Goal: Task Accomplishment & Management: Manage account settings

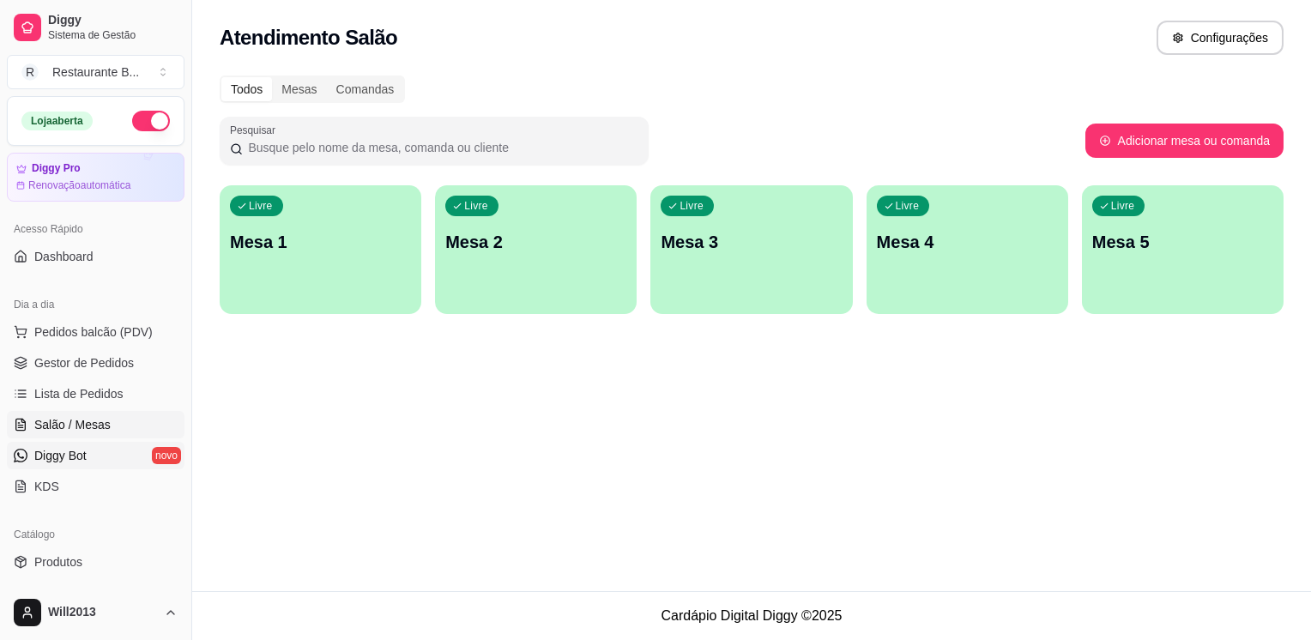
click at [85, 463] on span "Diggy Bot" at bounding box center [60, 455] width 52 height 17
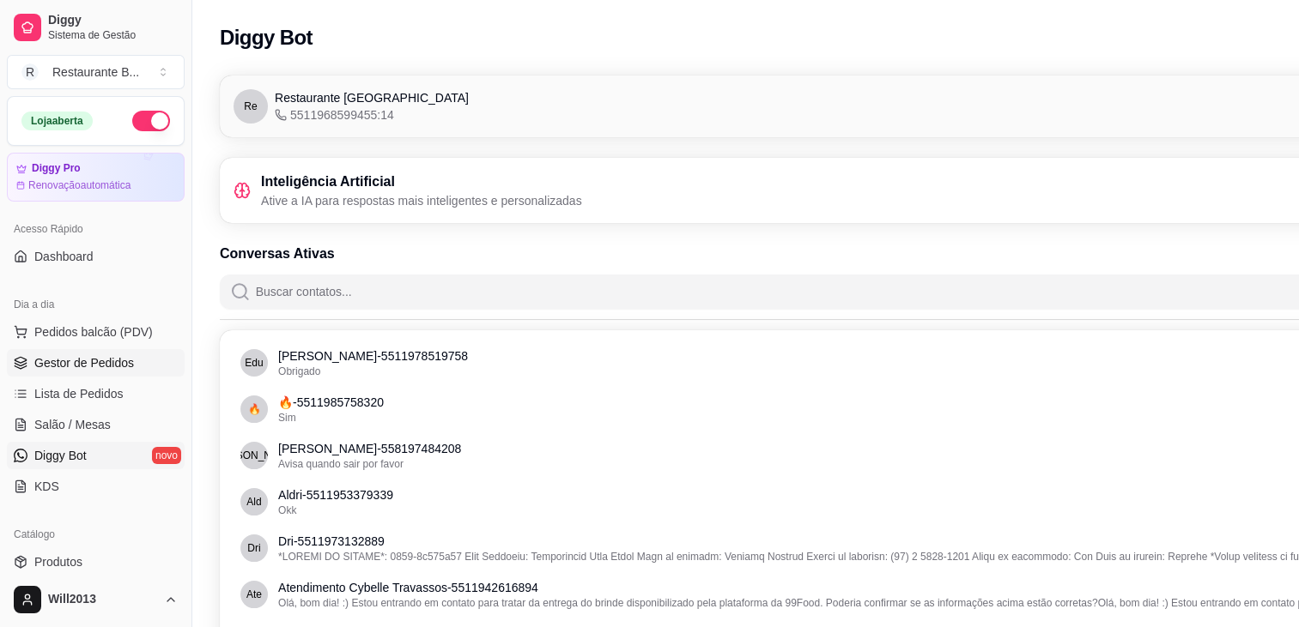
click at [70, 374] on link "Gestor de Pedidos" at bounding box center [96, 362] width 178 height 27
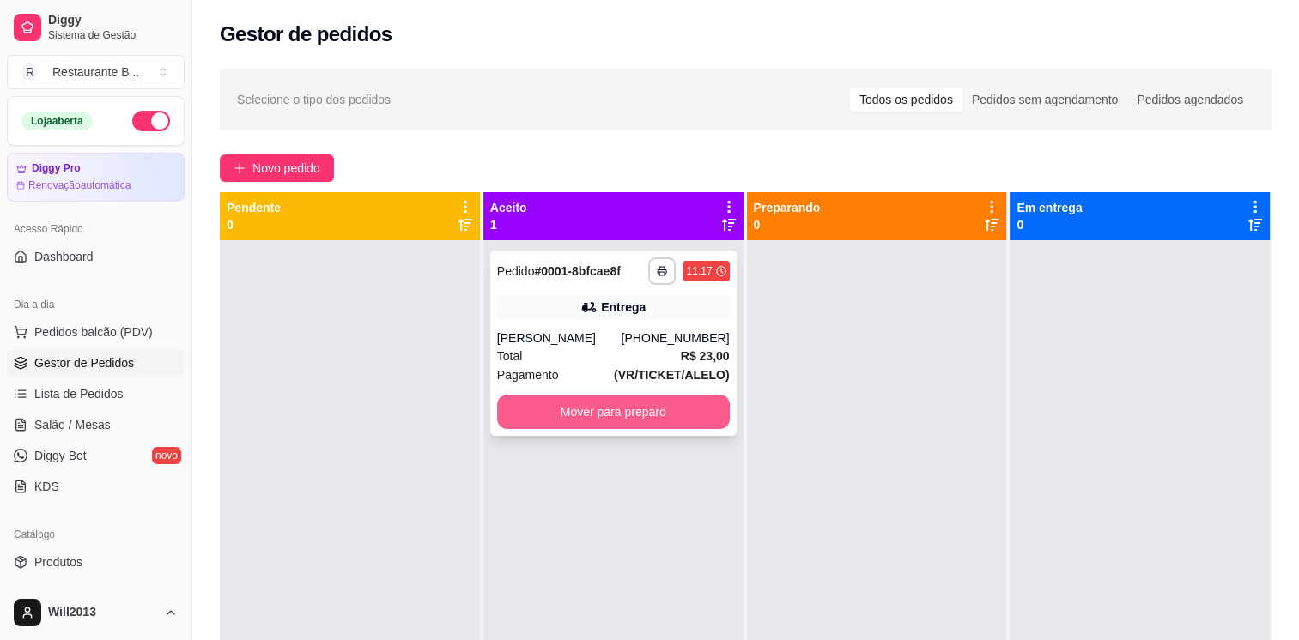
click at [590, 423] on button "Mover para preparo" at bounding box center [613, 412] width 233 height 34
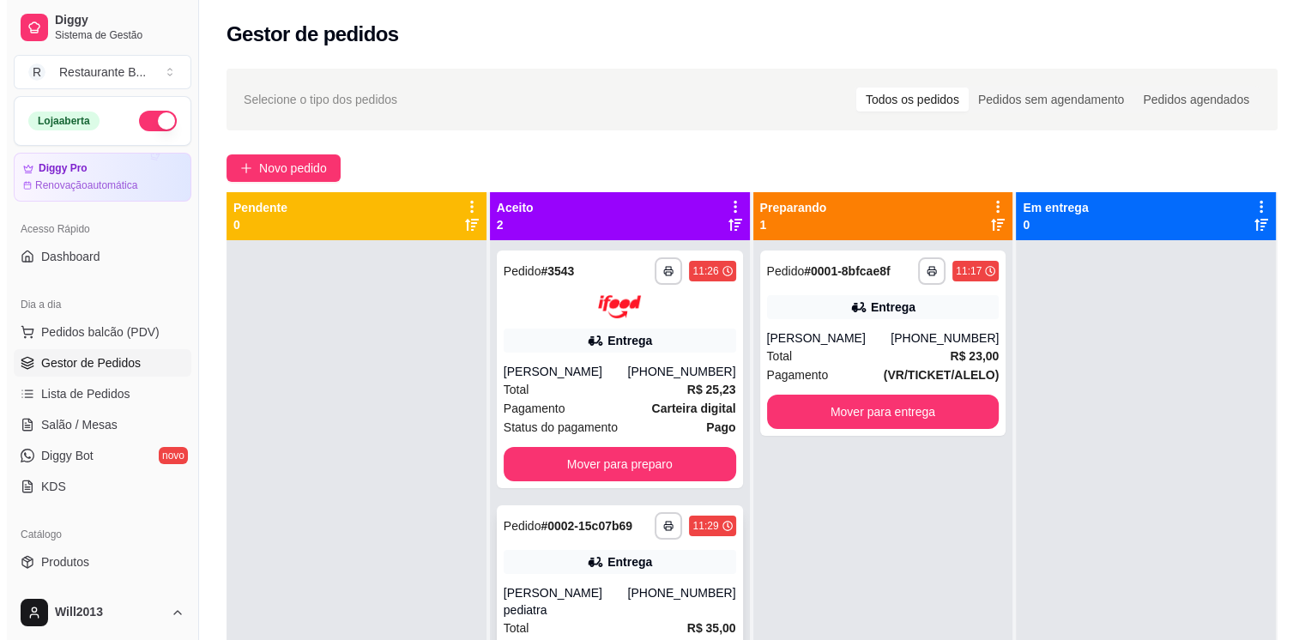
scroll to position [48, 0]
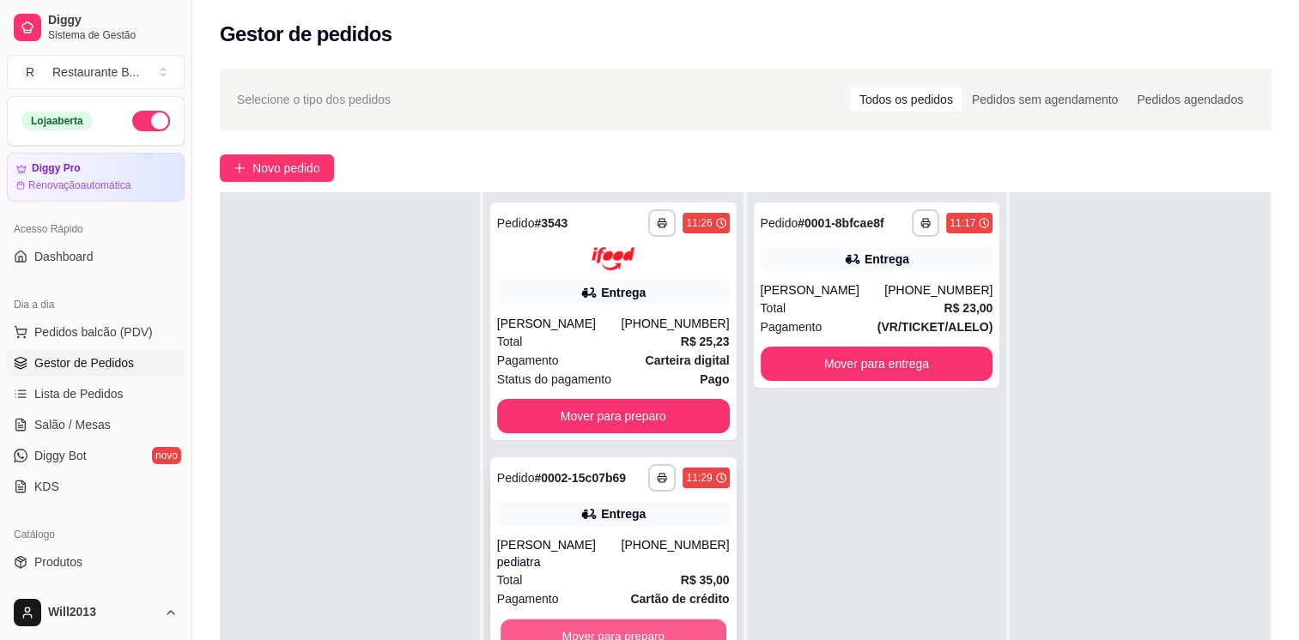
click at [668, 619] on button "Mover para preparo" at bounding box center [613, 635] width 226 height 33
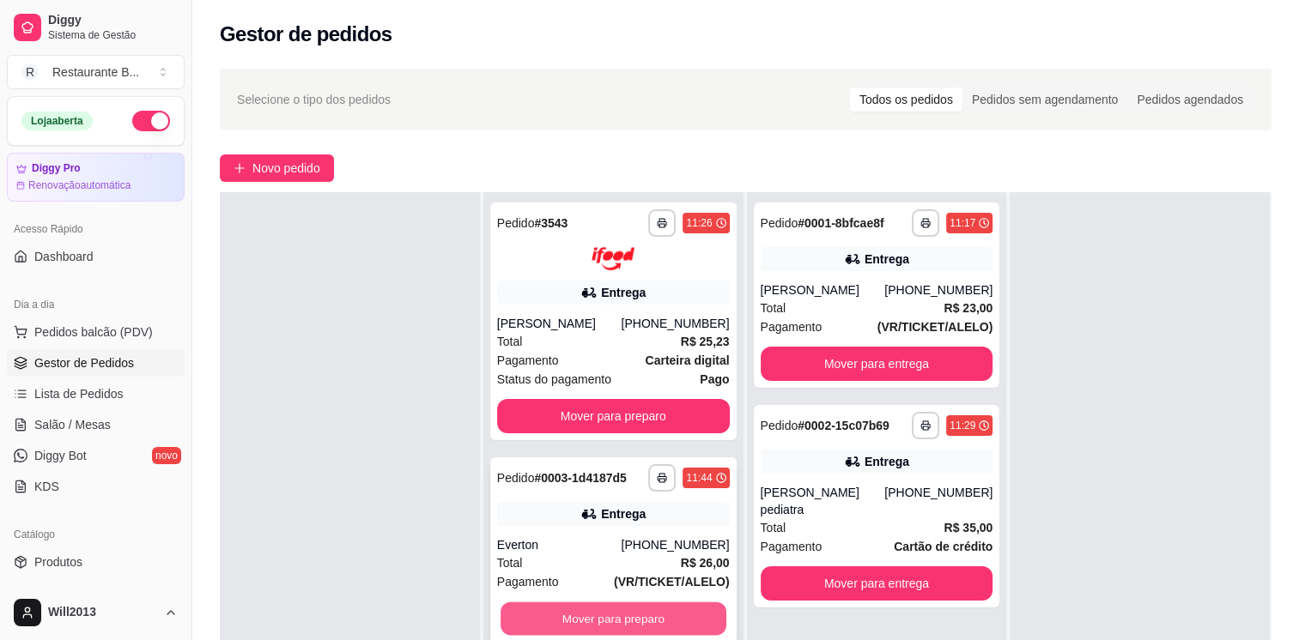
click at [584, 626] on button "Mover para preparo" at bounding box center [613, 618] width 226 height 33
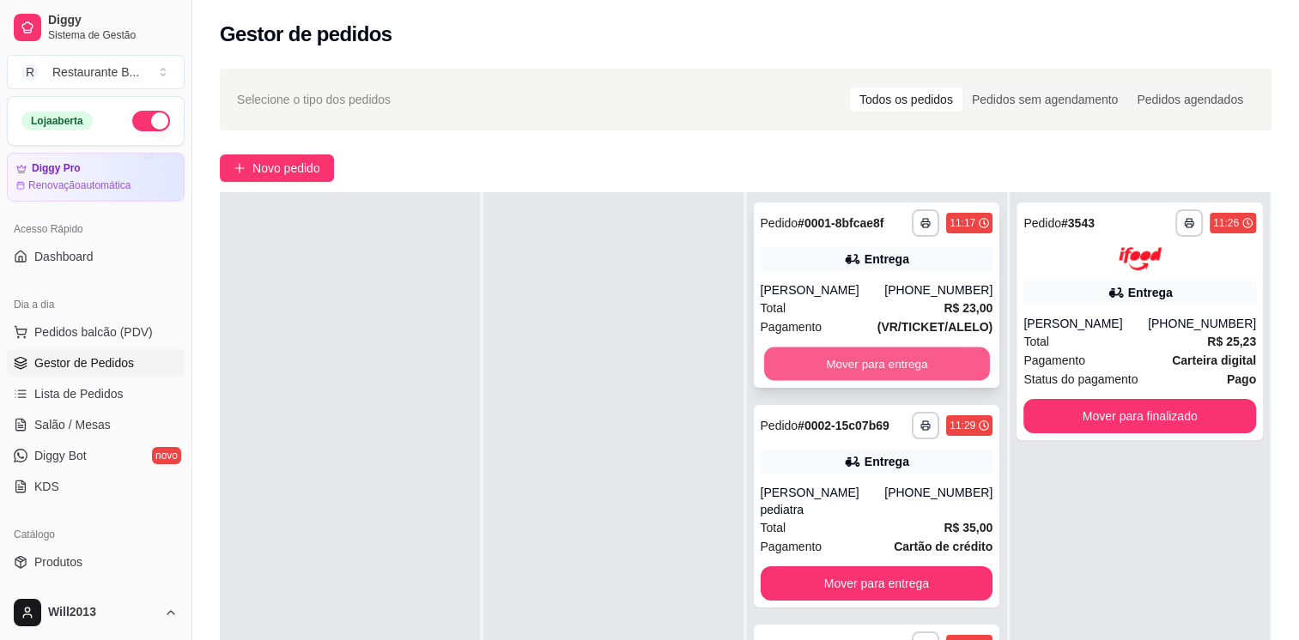
click at [815, 364] on button "Mover para entrega" at bounding box center [877, 364] width 226 height 33
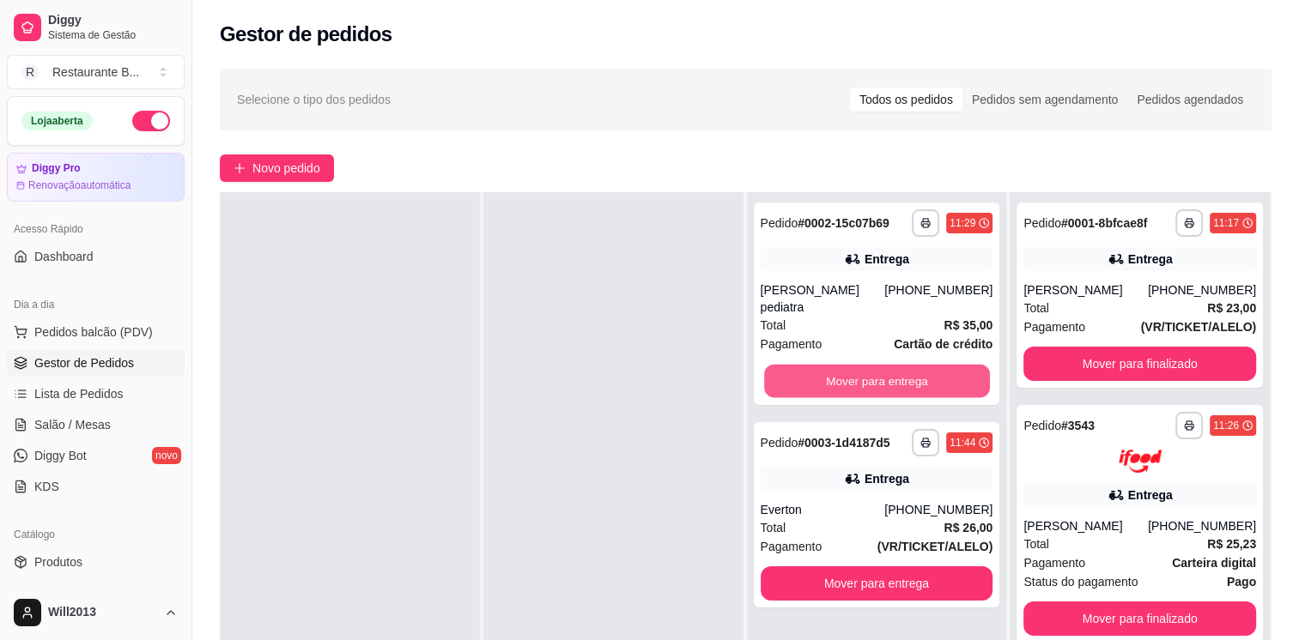
click at [815, 365] on button "Mover para entrega" at bounding box center [877, 381] width 226 height 33
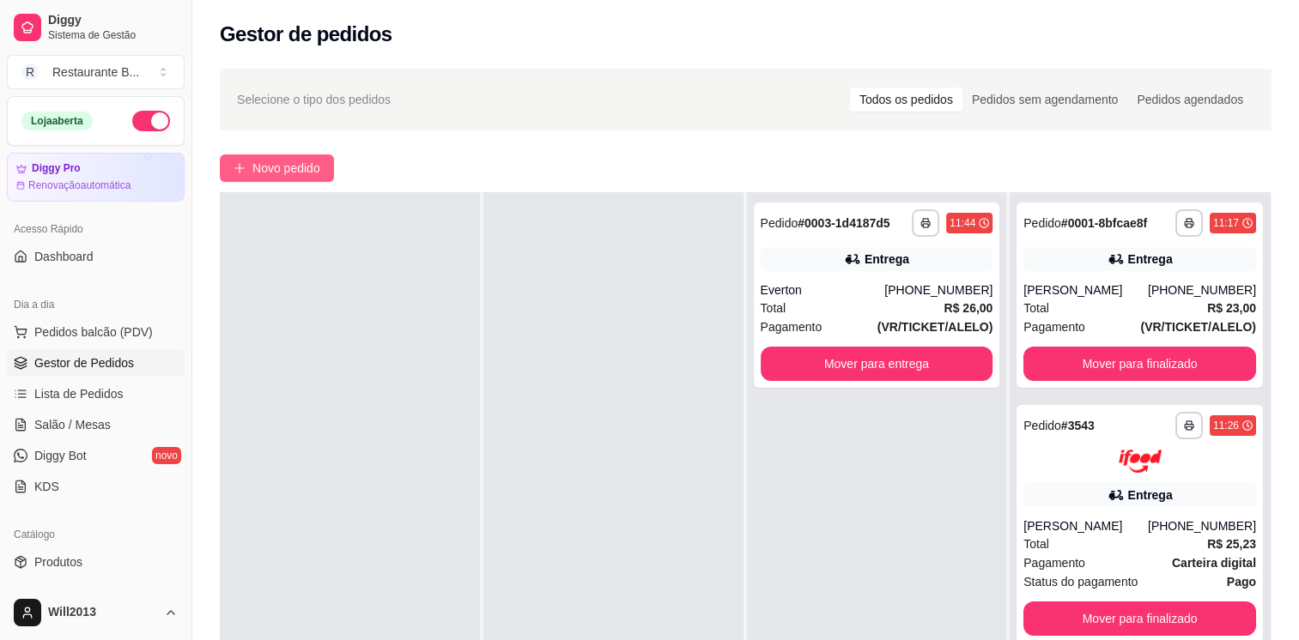
click at [290, 168] on span "Novo pedido" at bounding box center [286, 168] width 68 height 19
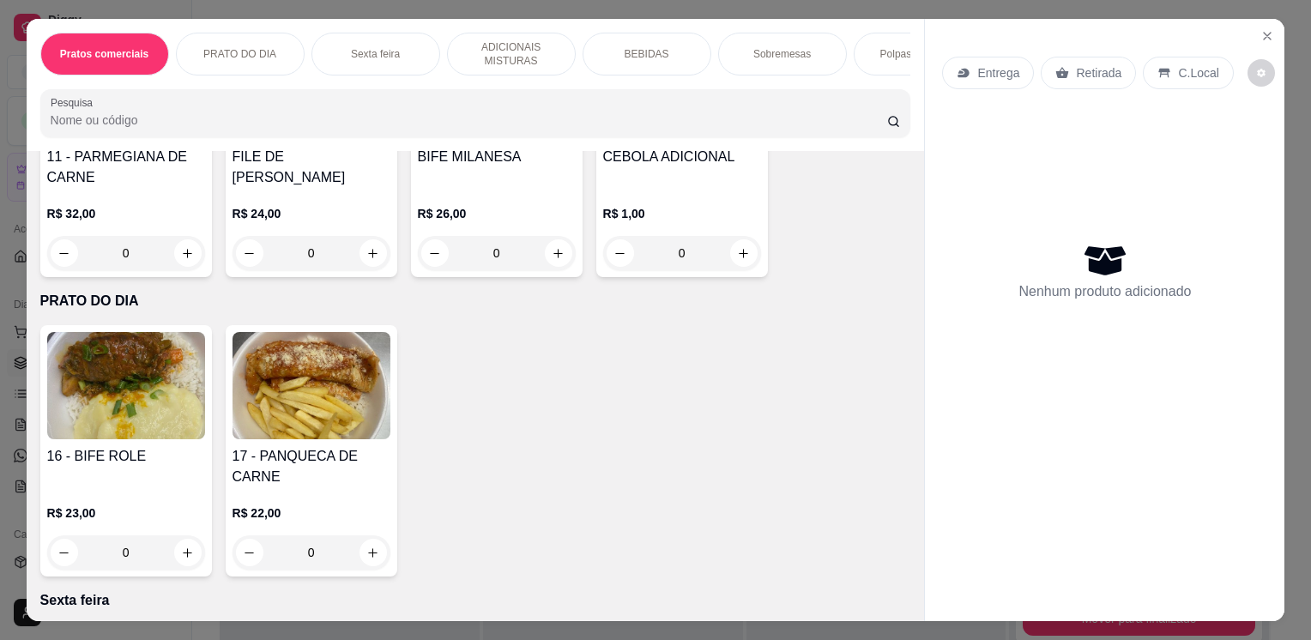
scroll to position [769, 0]
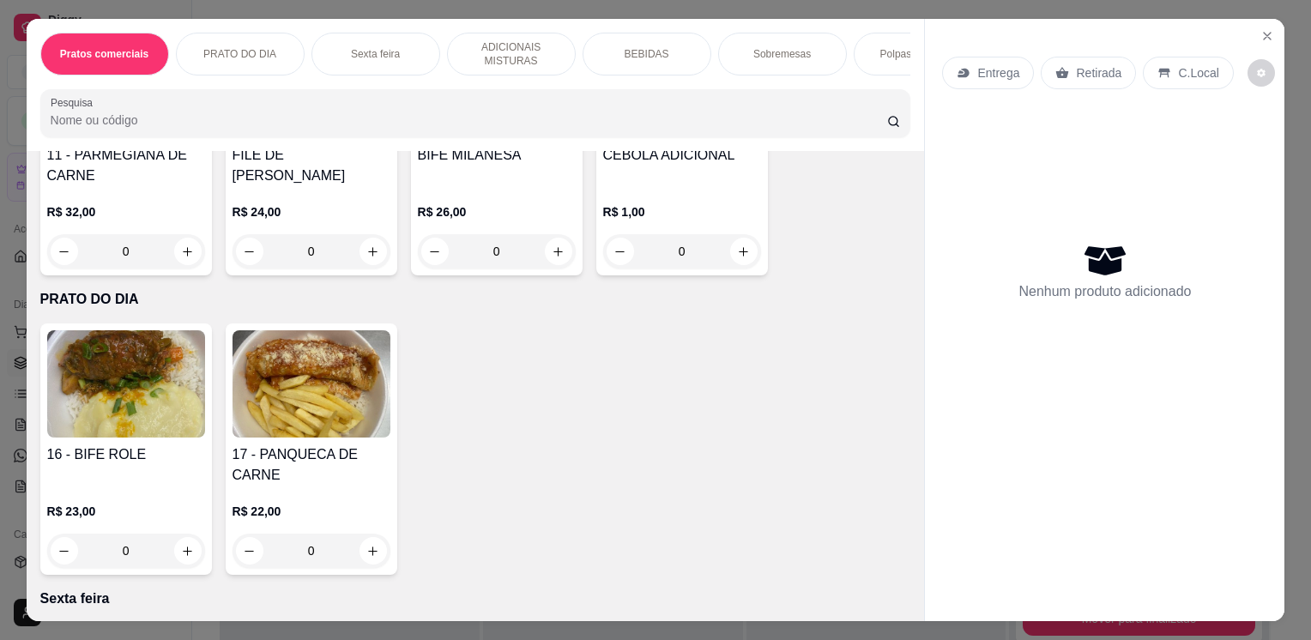
click at [183, 542] on div "0" at bounding box center [126, 551] width 158 height 34
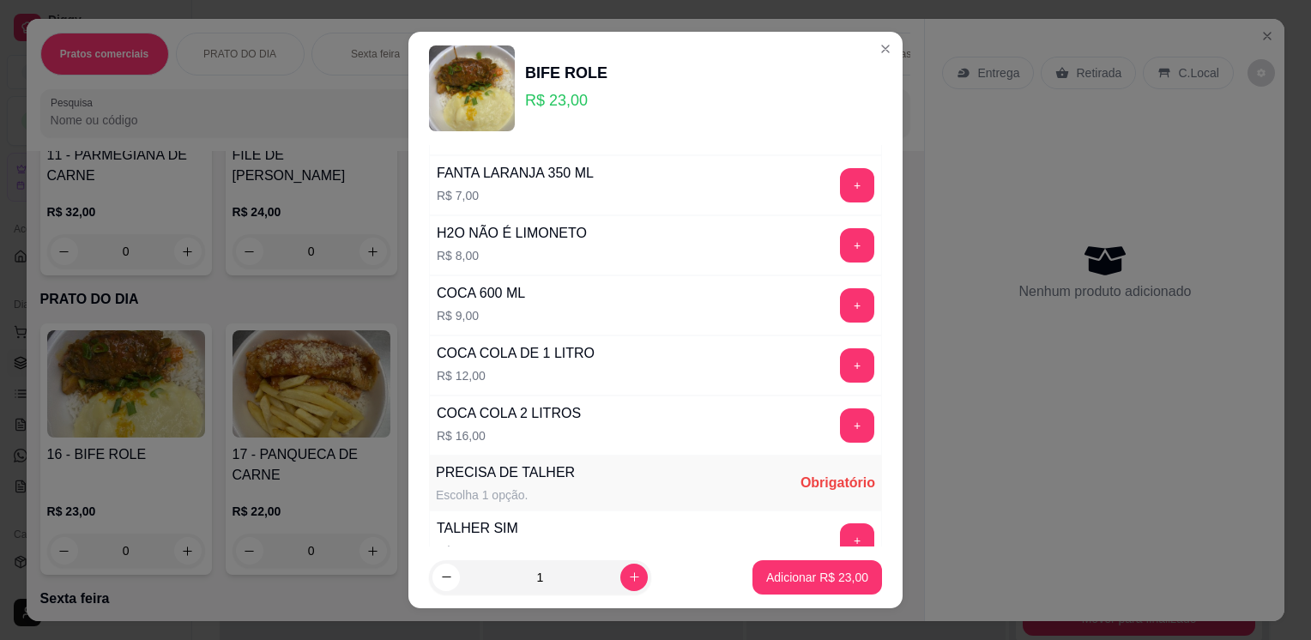
scroll to position [736, 0]
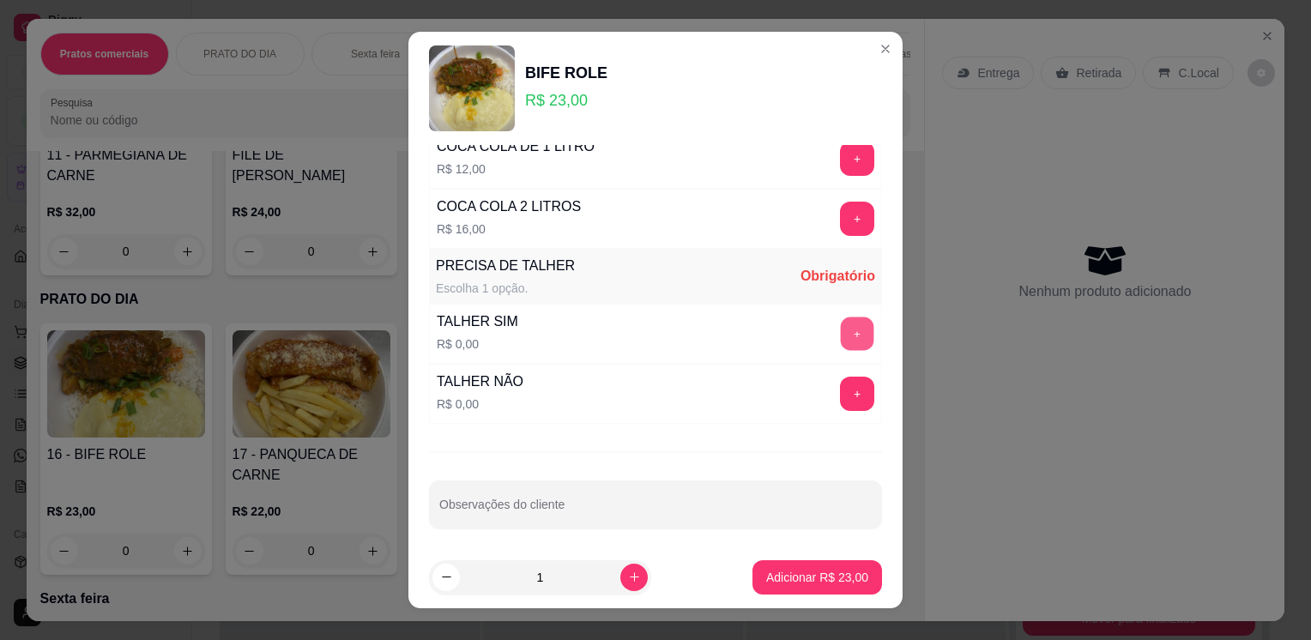
click at [841, 318] on button "+" at bounding box center [857, 334] width 33 height 33
click at [819, 576] on p "Adicionar R$ 23,00" at bounding box center [818, 577] width 100 height 16
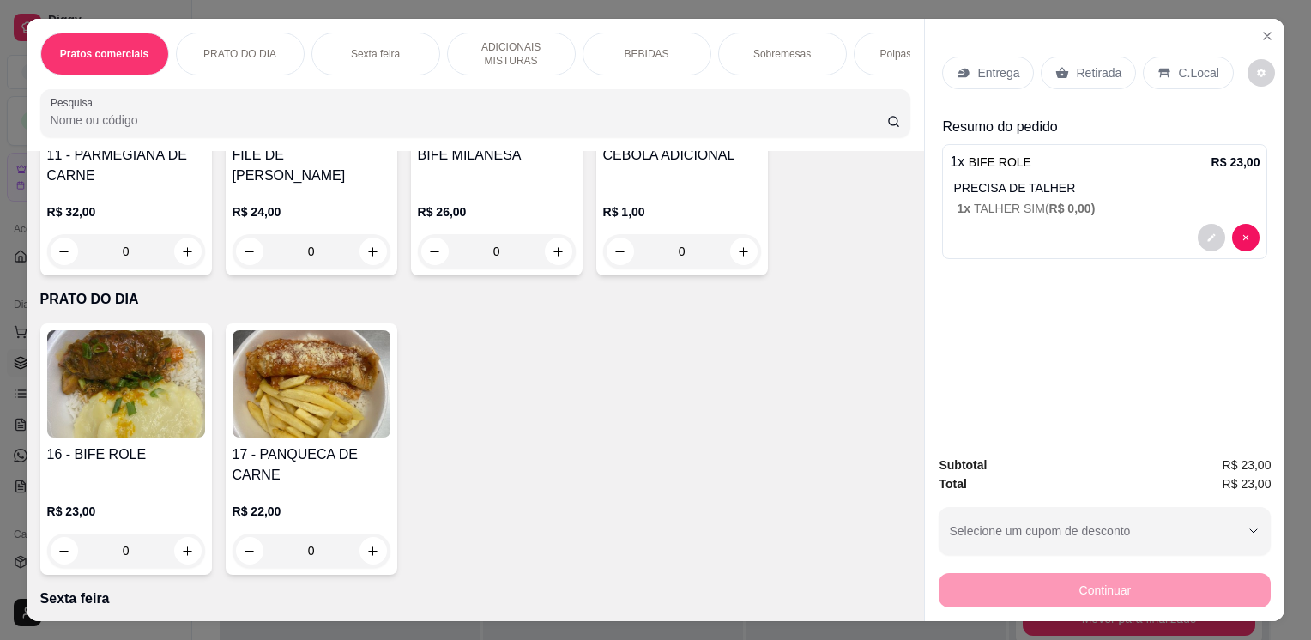
click at [989, 72] on p "Entrega" at bounding box center [999, 72] width 42 height 17
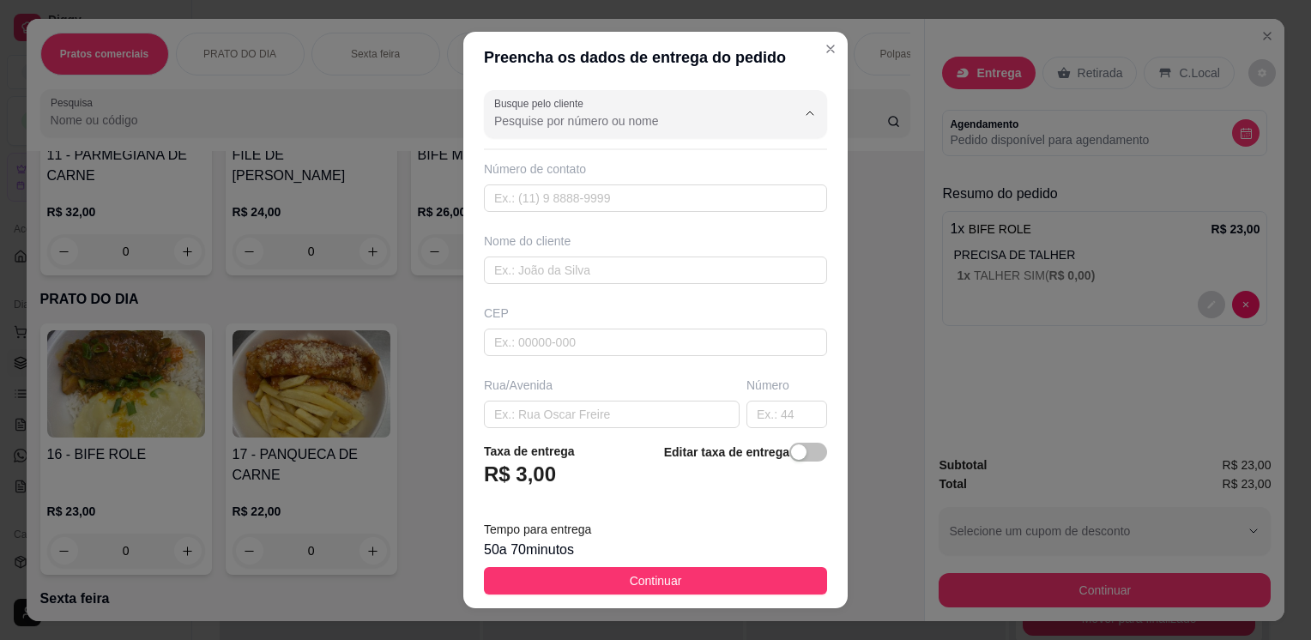
click at [735, 112] on input "Busque pelo cliente" at bounding box center [631, 120] width 275 height 17
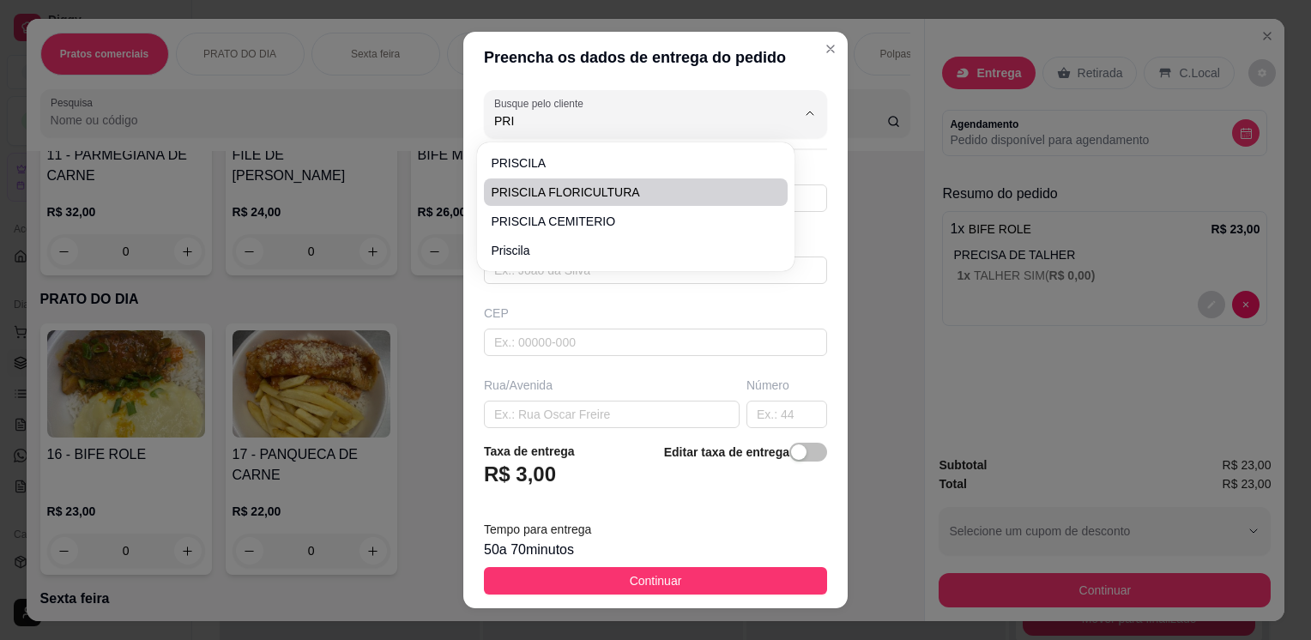
click at [628, 201] on li "PRISCILA FLORICULTURA" at bounding box center [636, 192] width 304 height 27
type input "PRISCILA FLORICULTURA"
type input "11914819206"
type input "PRISCILA FLORICULTURA"
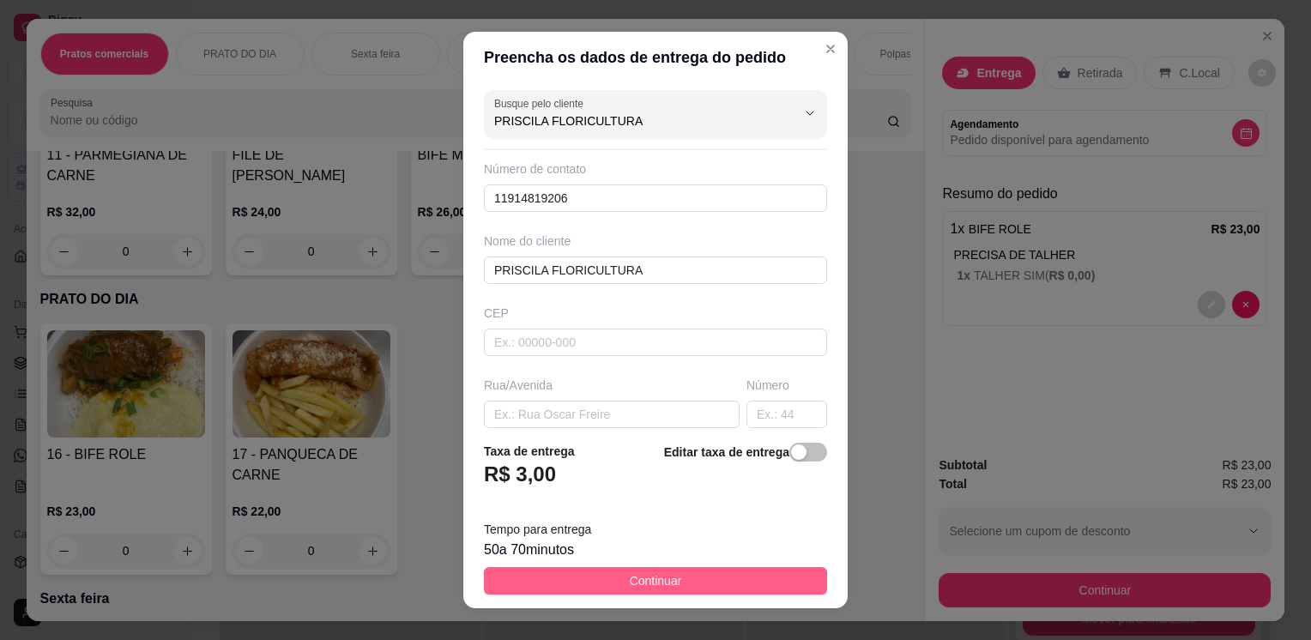
type input "PRISCILA FLORICULTURA"
click at [630, 579] on span "Continuar" at bounding box center [656, 581] width 52 height 19
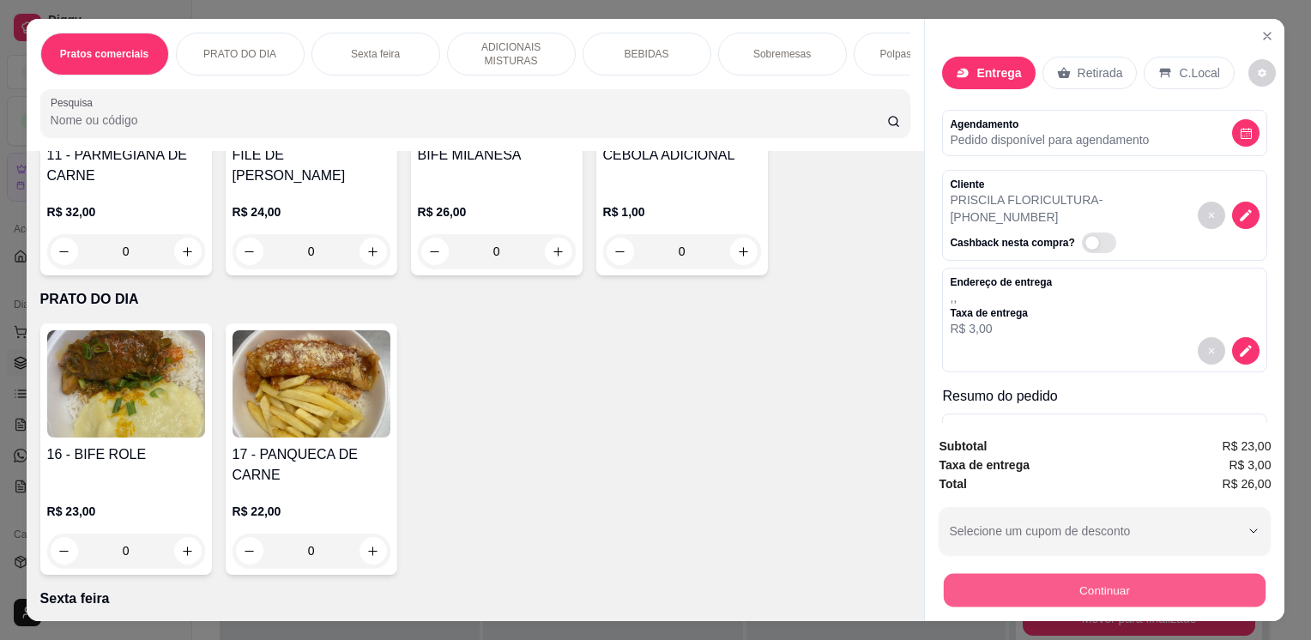
click at [1017, 589] on button "Continuar" at bounding box center [1105, 589] width 322 height 33
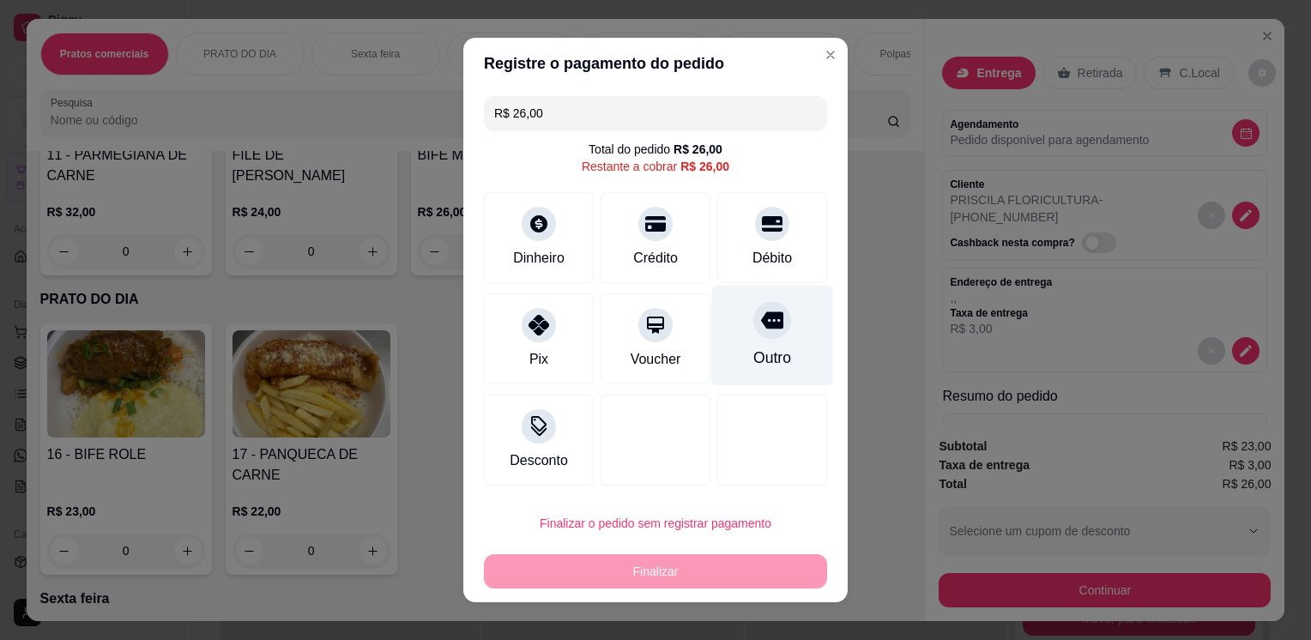
click at [766, 338] on div "Outro" at bounding box center [772, 336] width 121 height 100
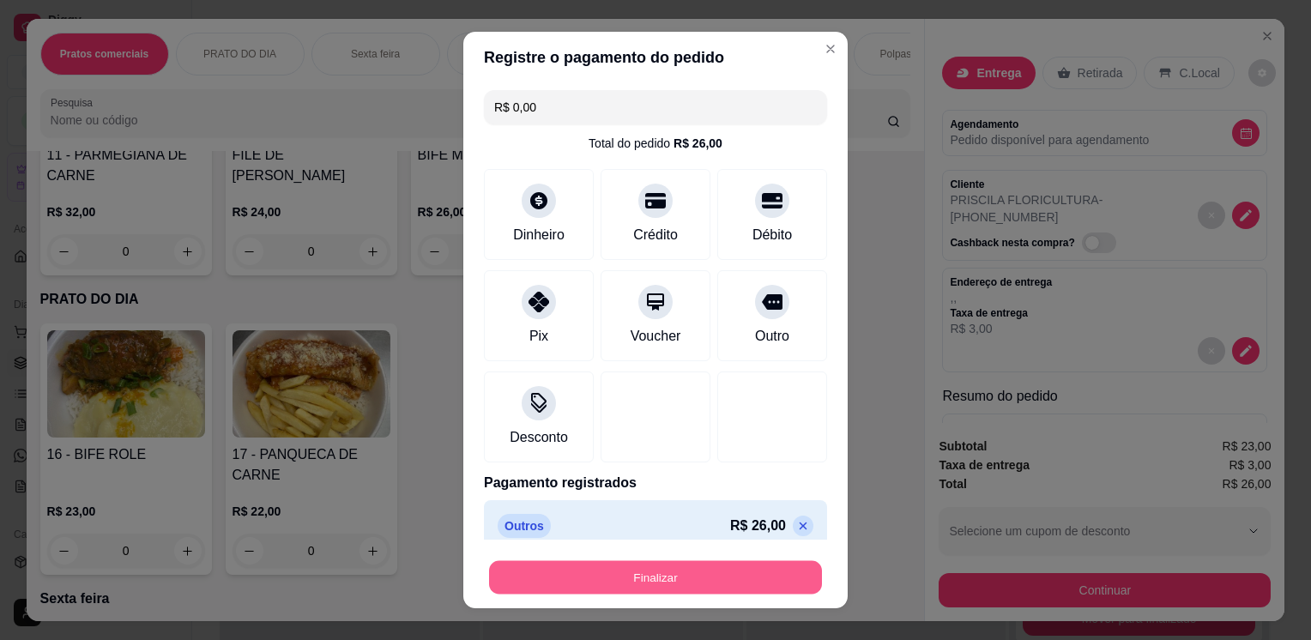
click at [699, 575] on button "Finalizar" at bounding box center [655, 576] width 333 height 33
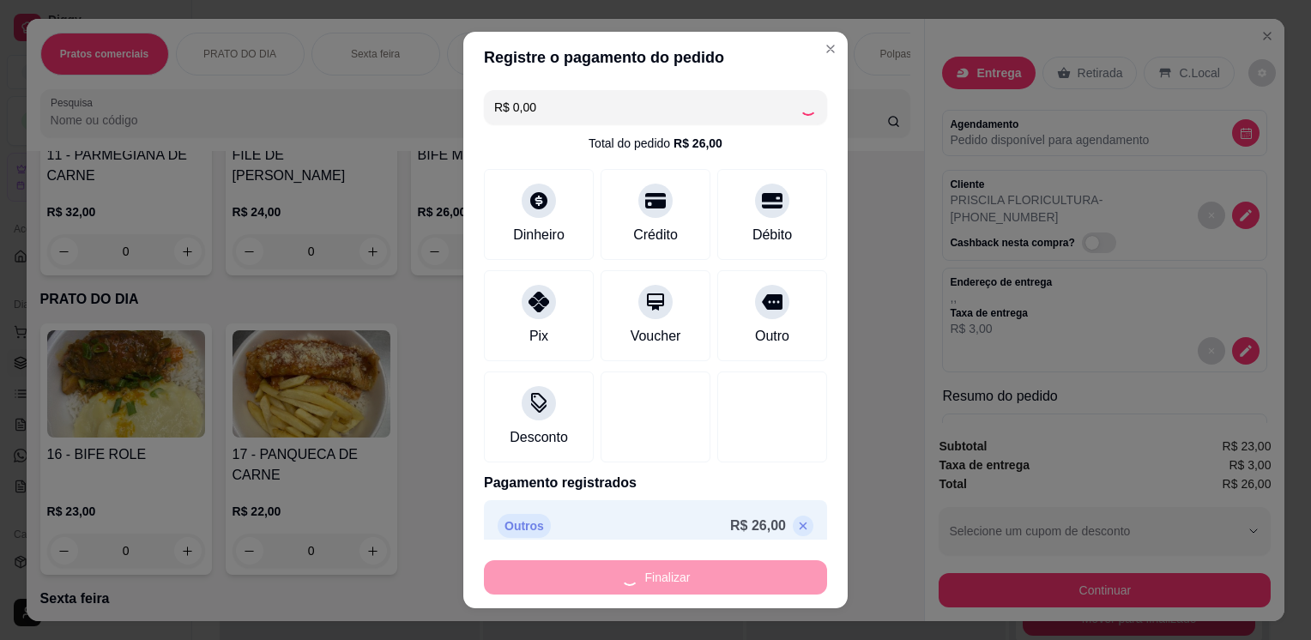
type input "-R$ 26,00"
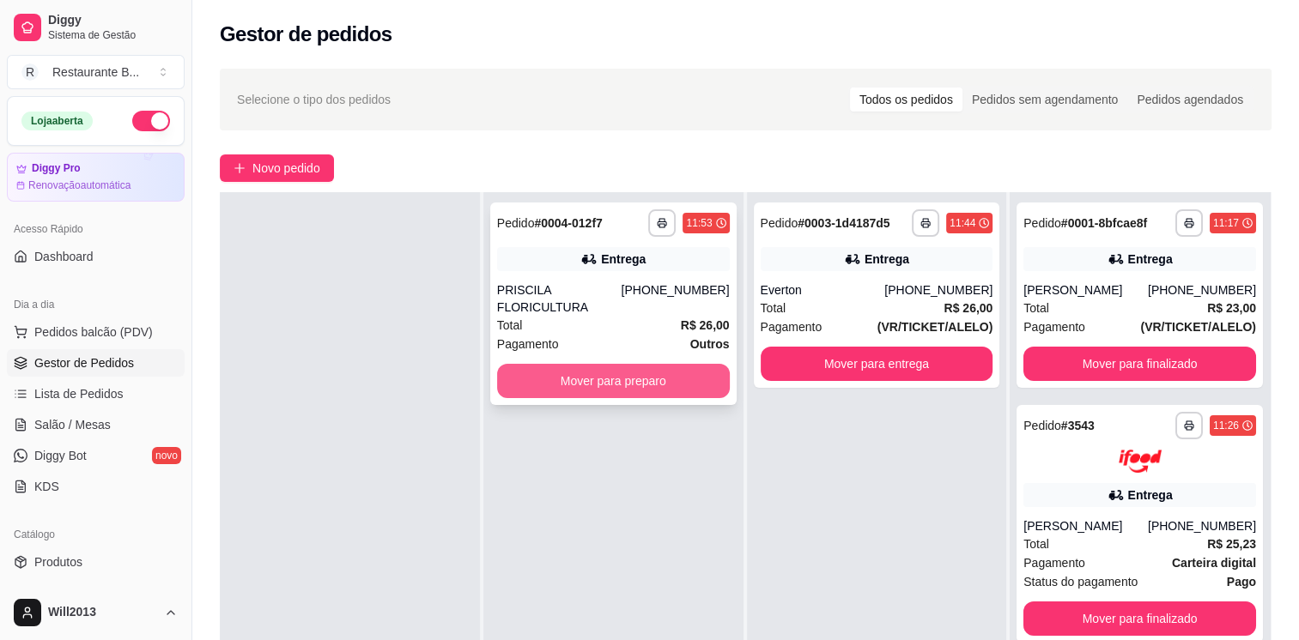
click at [664, 366] on button "Mover para preparo" at bounding box center [613, 381] width 233 height 34
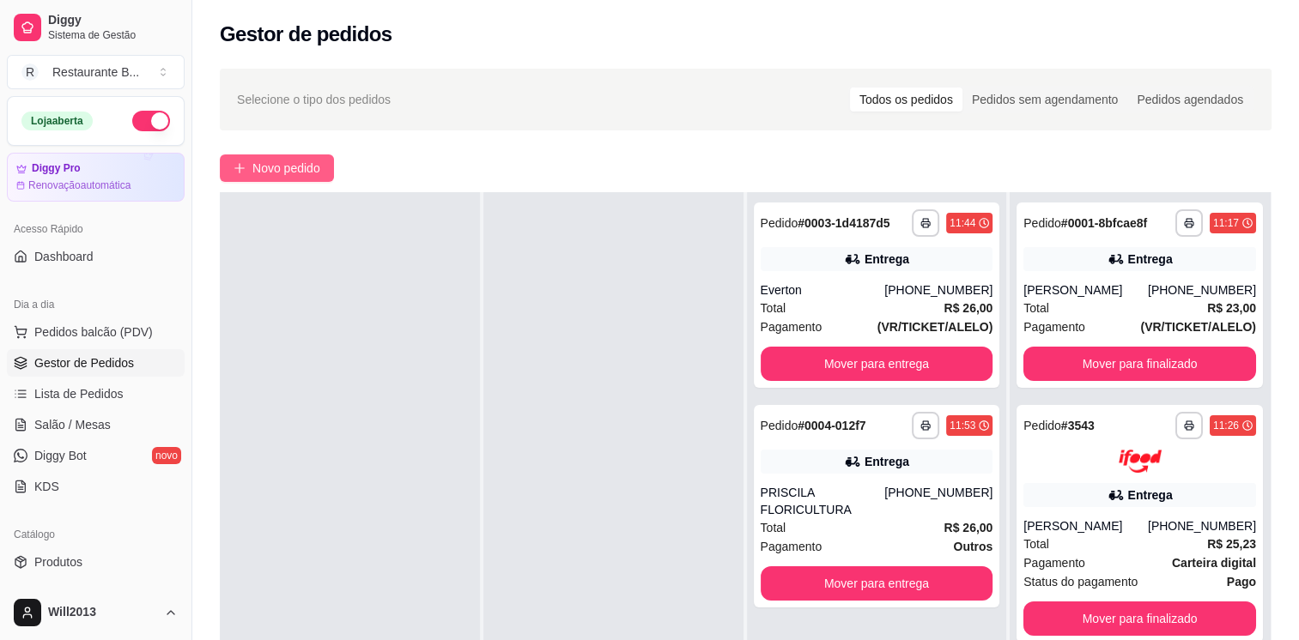
click at [292, 160] on span "Novo pedido" at bounding box center [286, 168] width 68 height 19
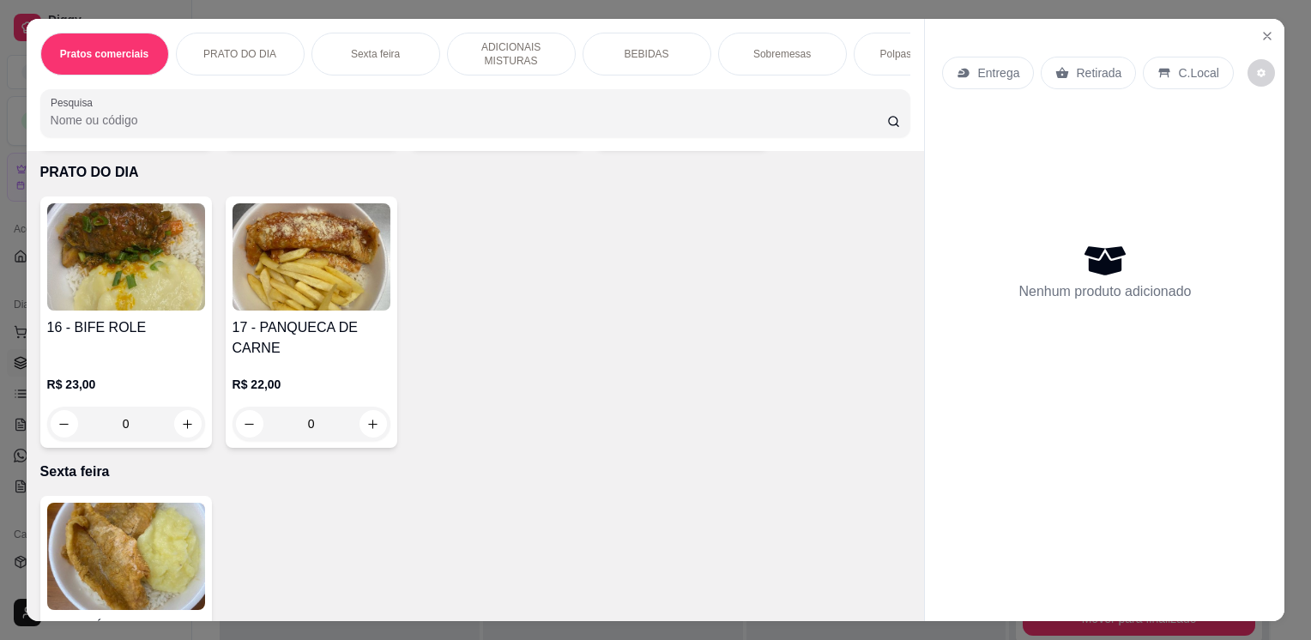
click at [181, 435] on div "0" at bounding box center [126, 424] width 158 height 34
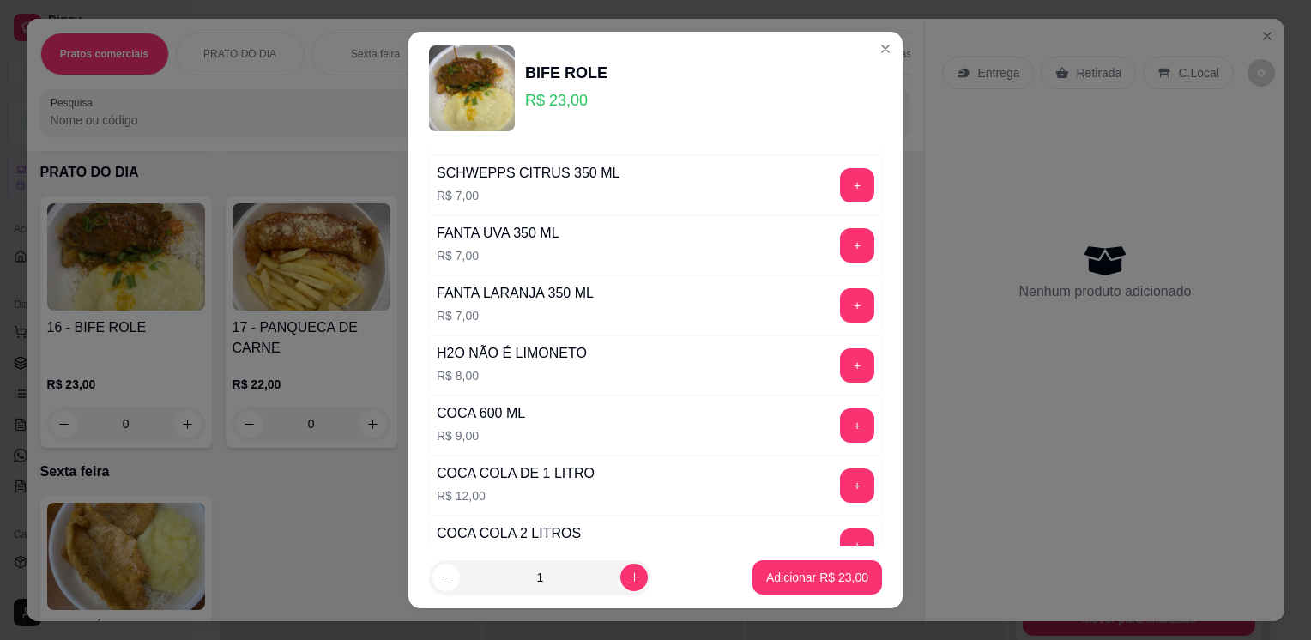
scroll to position [736, 0]
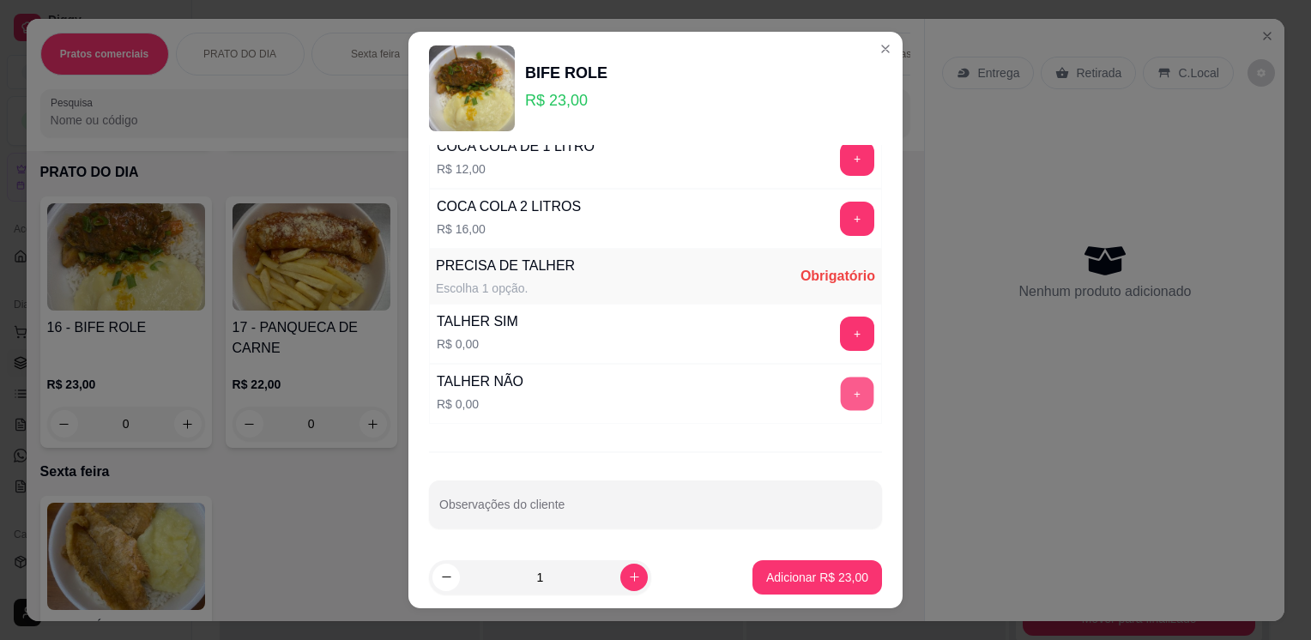
click at [841, 383] on button "+" at bounding box center [857, 394] width 33 height 33
click at [788, 575] on p "Adicionar R$ 23,00" at bounding box center [818, 577] width 100 height 16
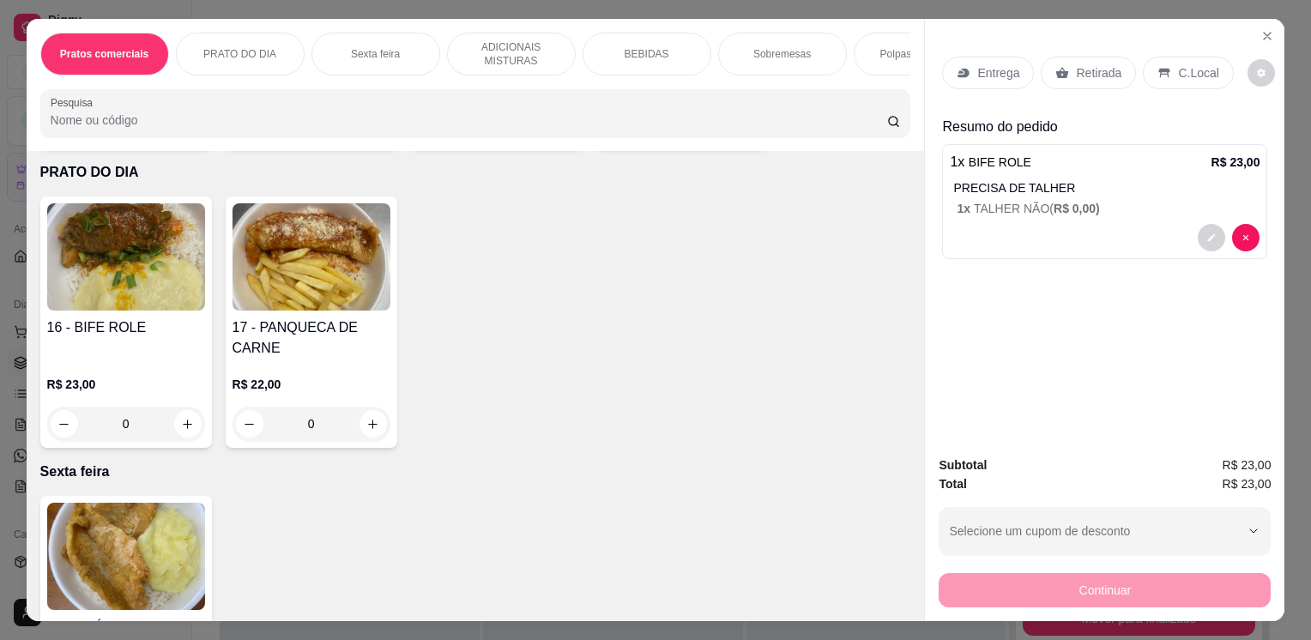
click at [989, 57] on div "Entrega" at bounding box center [988, 73] width 92 height 33
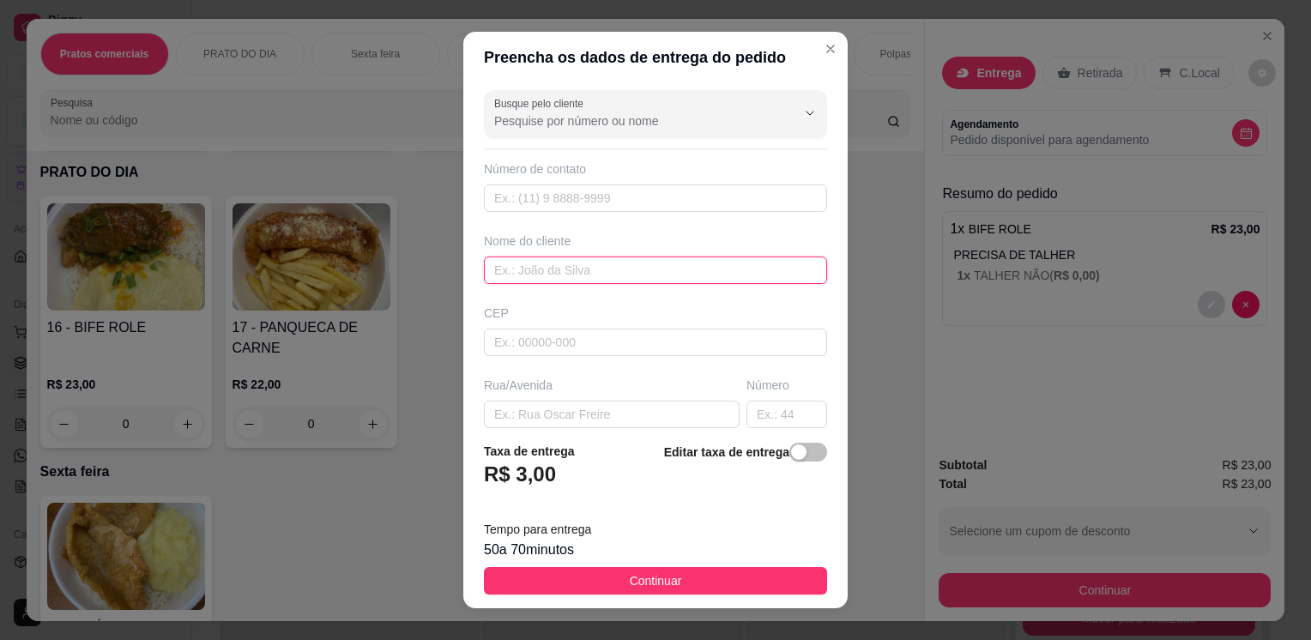
click at [566, 279] on input "text" at bounding box center [655, 270] width 343 height 27
type input "[PERSON_NAME]"
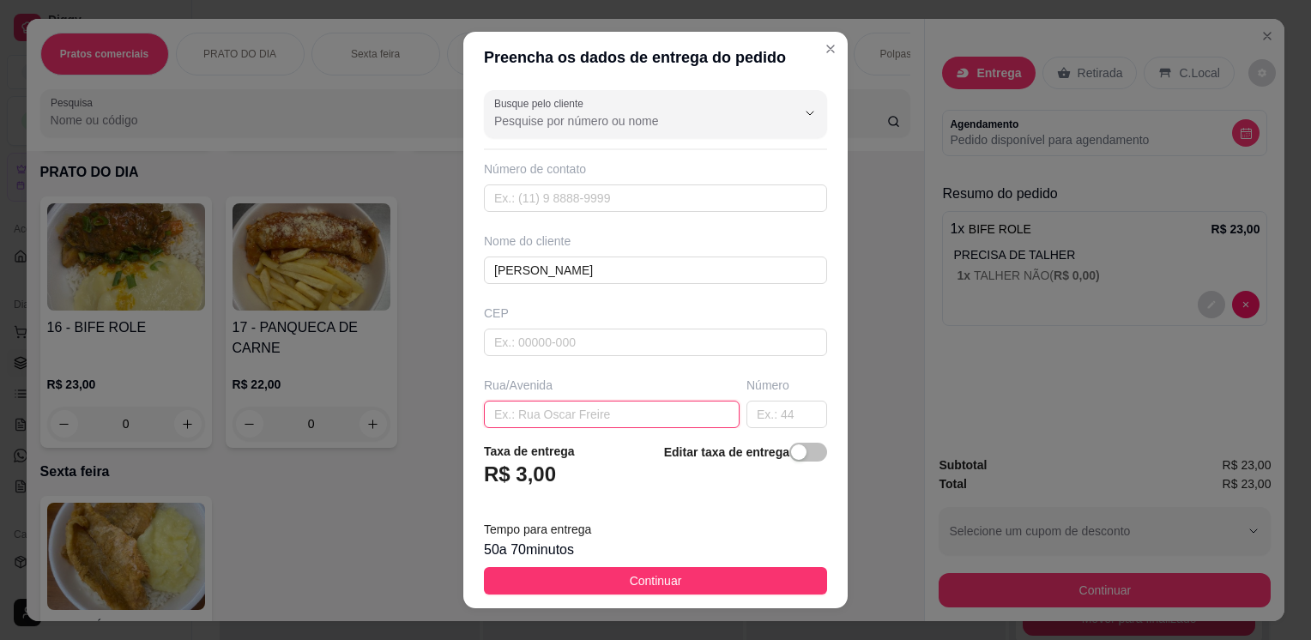
click at [522, 427] on input "text" at bounding box center [612, 414] width 256 height 27
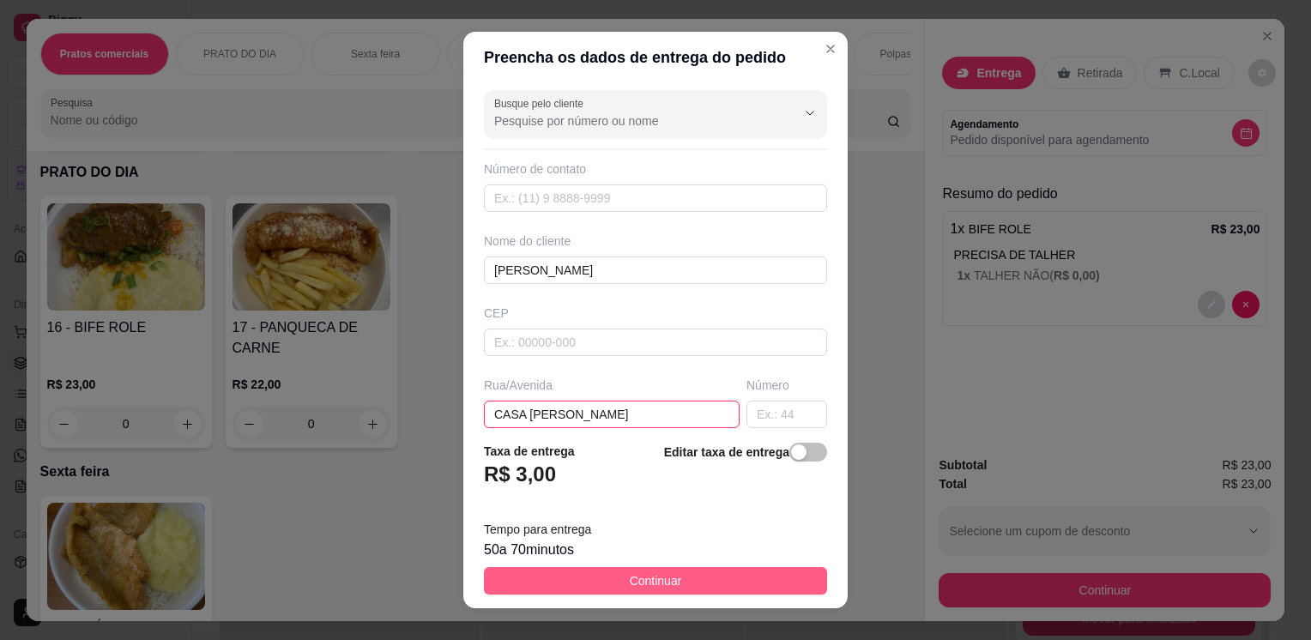
type input "CASA [PERSON_NAME]"
click at [581, 591] on button "Continuar" at bounding box center [655, 580] width 343 height 27
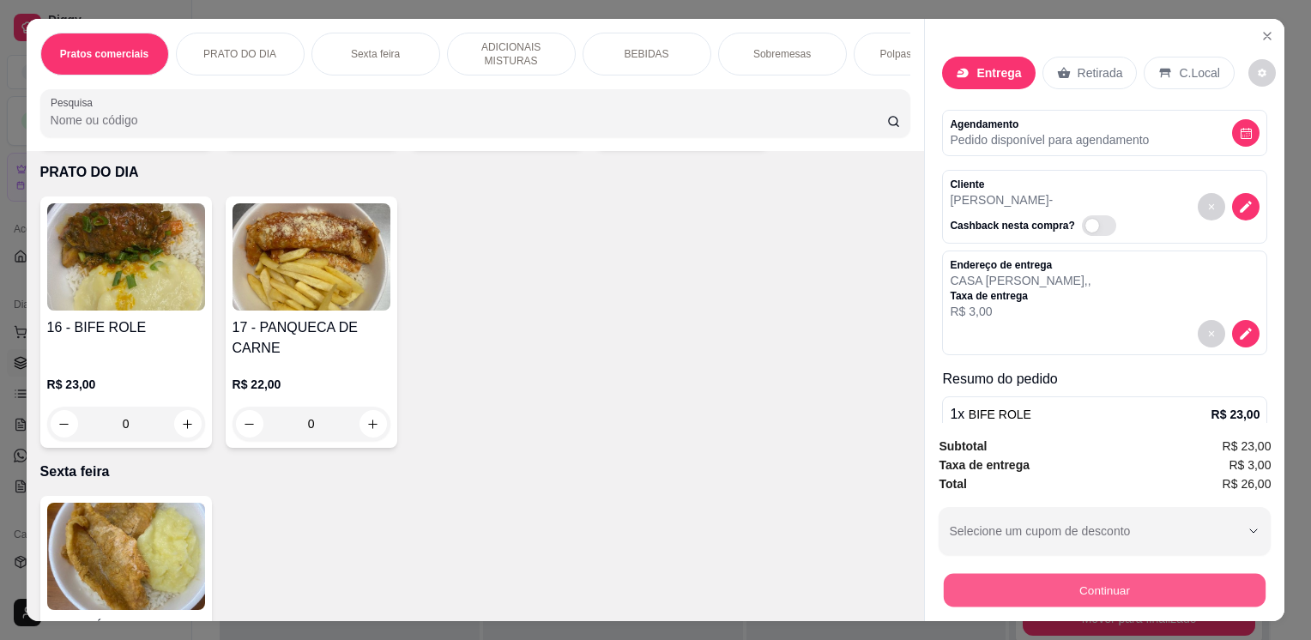
click at [971, 592] on button "Continuar" at bounding box center [1105, 589] width 322 height 33
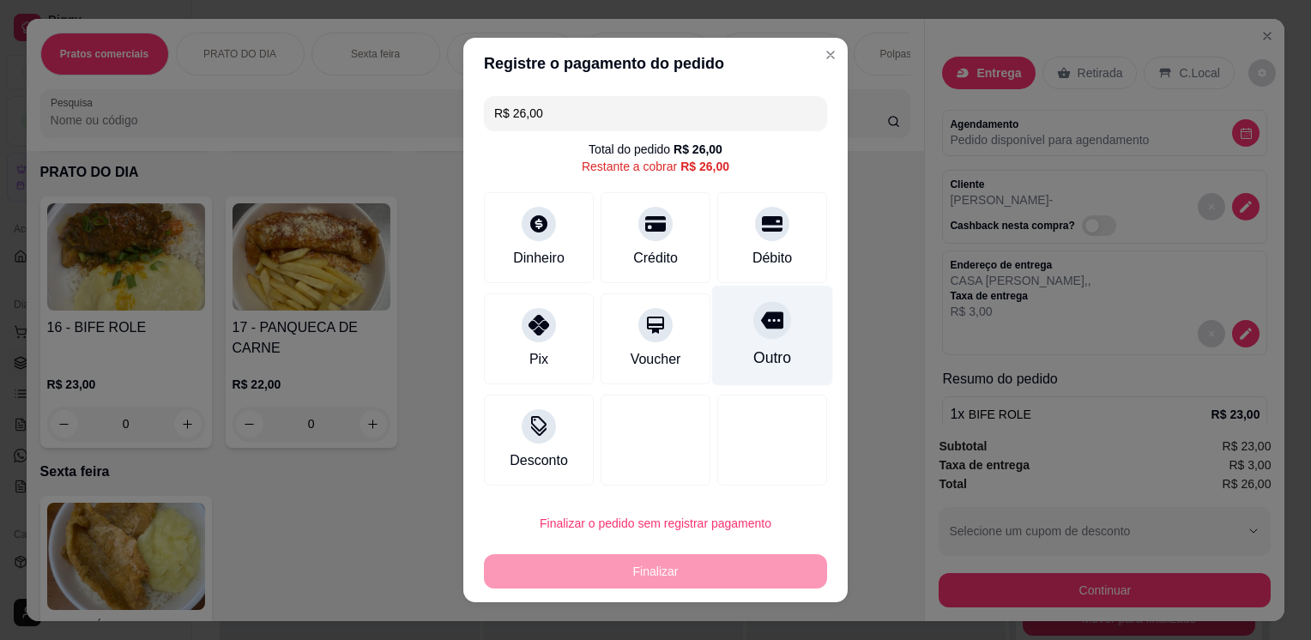
click at [779, 342] on div "Outro" at bounding box center [772, 336] width 121 height 100
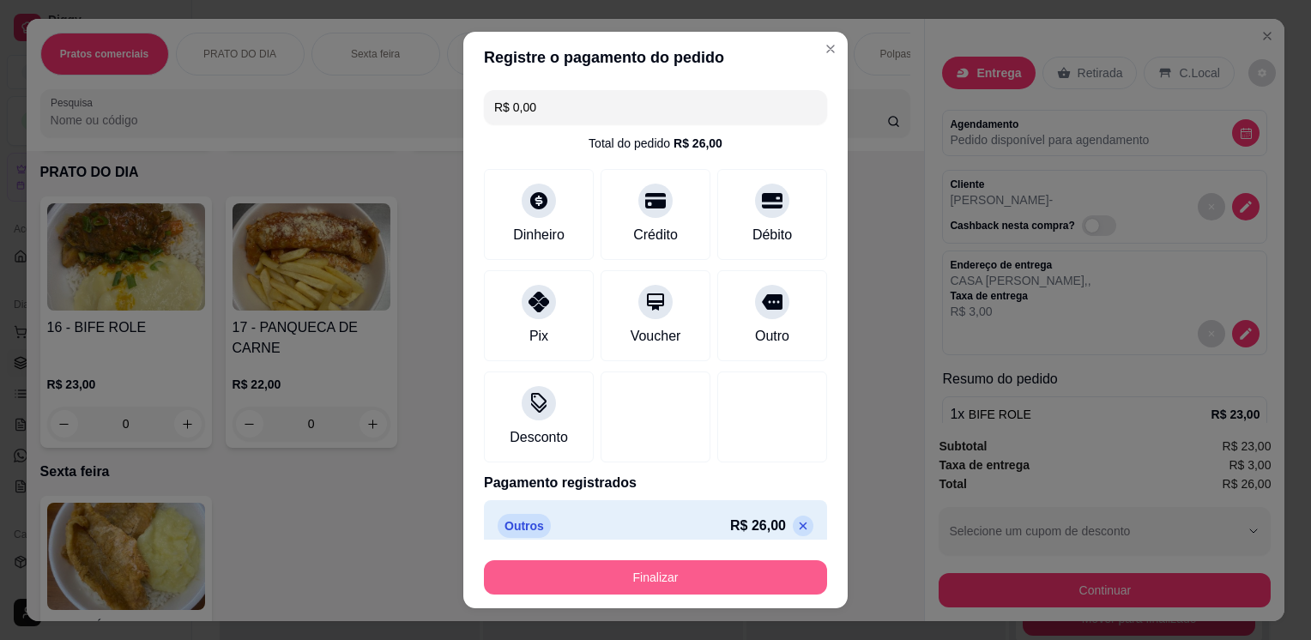
click at [674, 590] on button "Finalizar" at bounding box center [655, 577] width 343 height 34
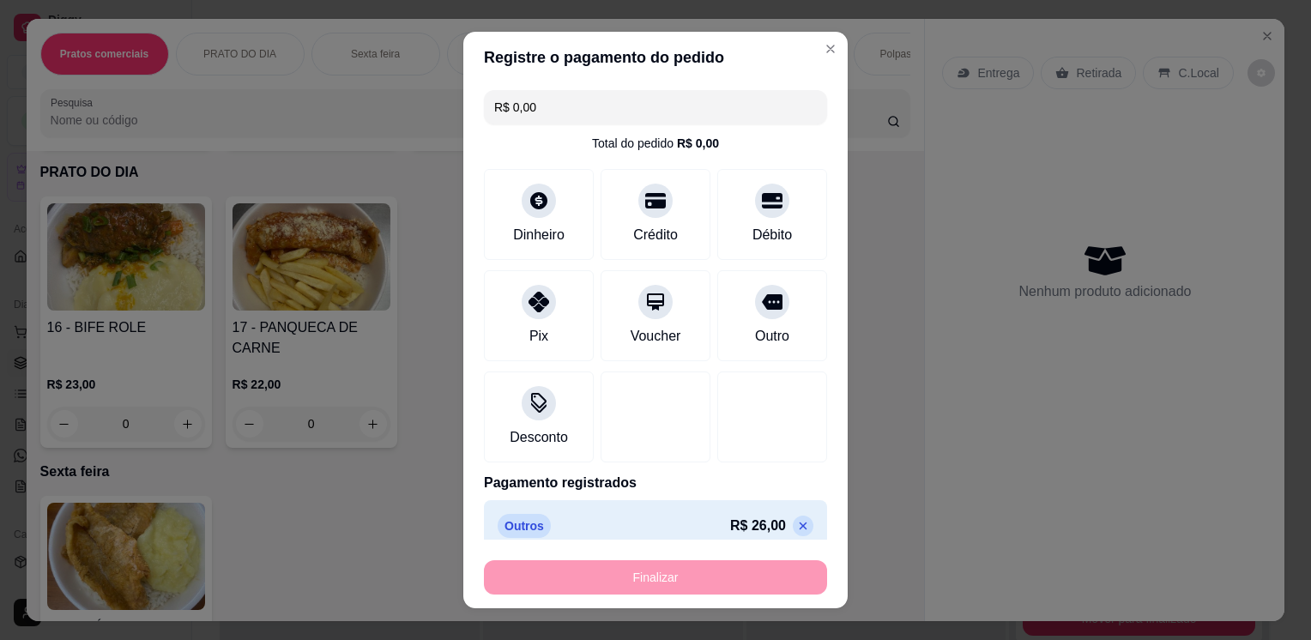
type input "-R$ 26,00"
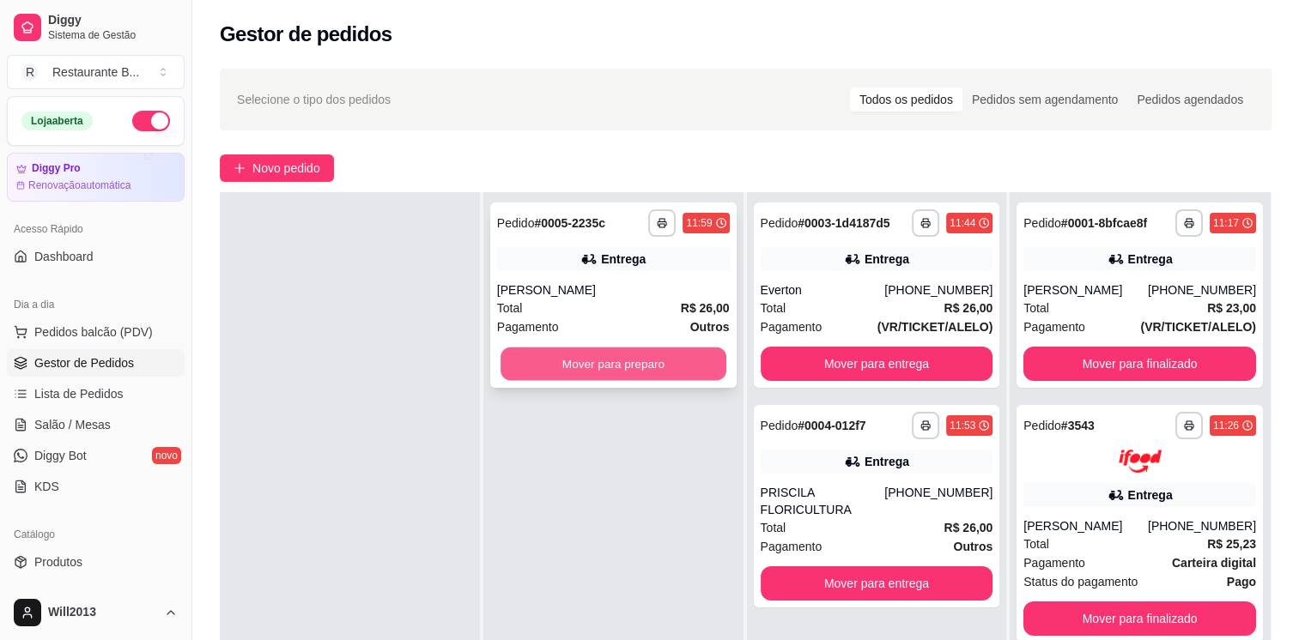
click at [678, 367] on button "Mover para preparo" at bounding box center [613, 364] width 226 height 33
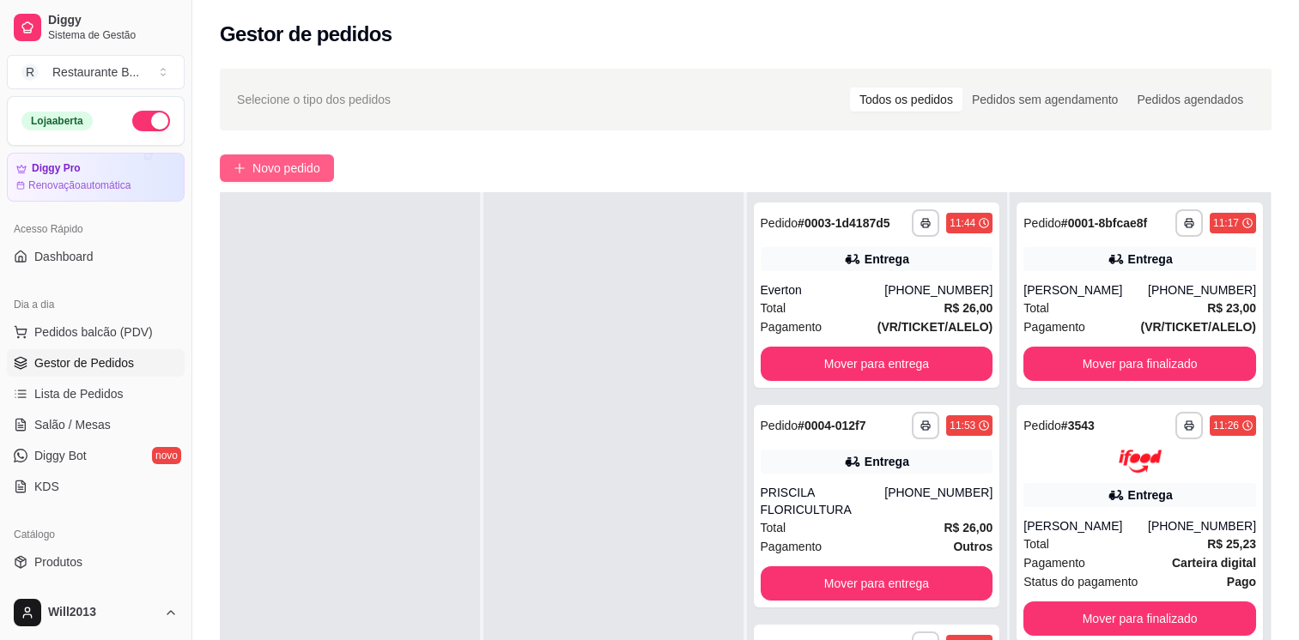
click at [318, 163] on span "Novo pedido" at bounding box center [286, 168] width 68 height 19
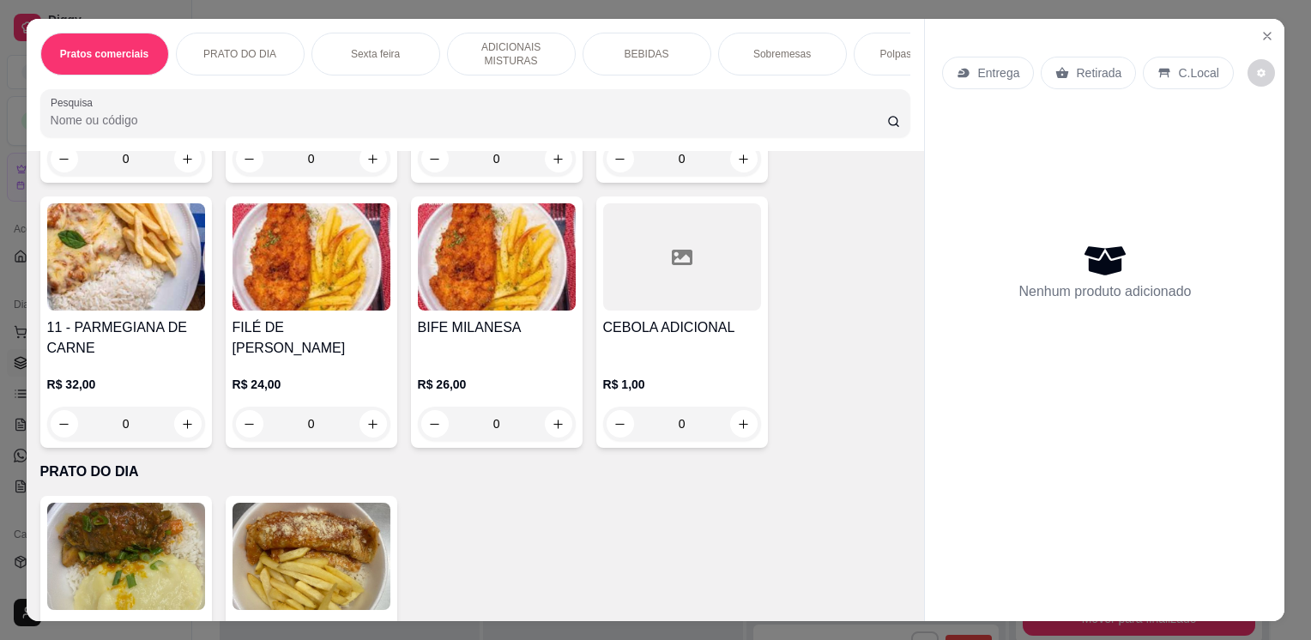
click at [183, 422] on div "0" at bounding box center [126, 424] width 158 height 34
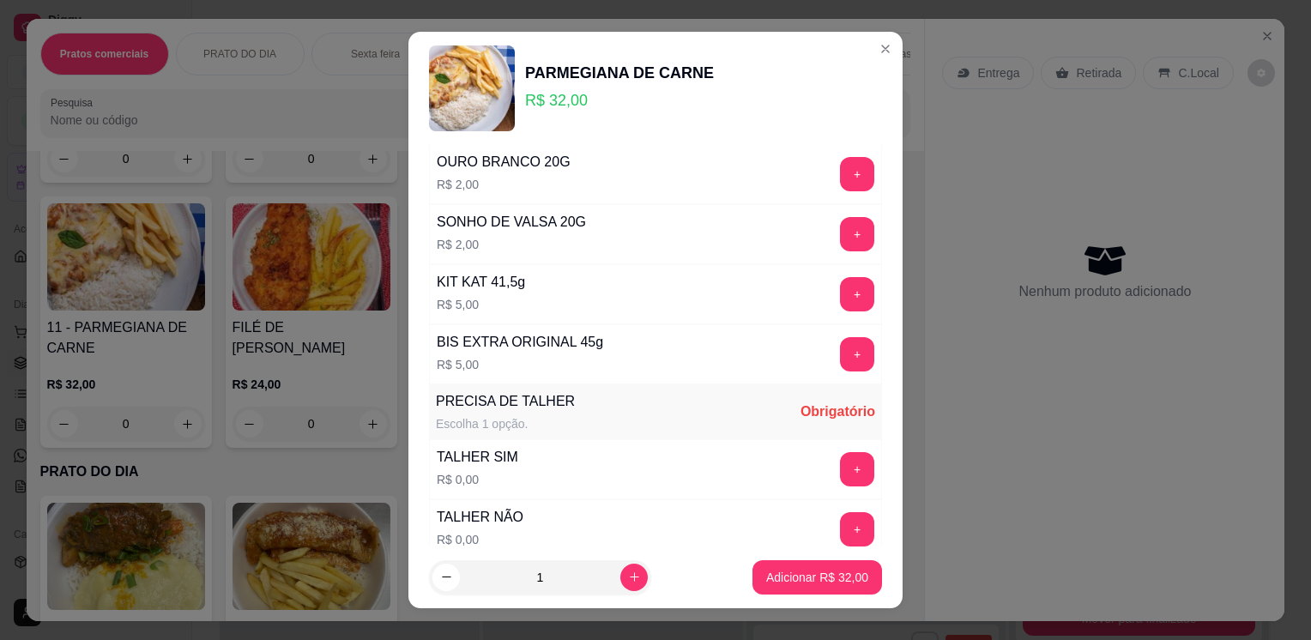
scroll to position [1030, 0]
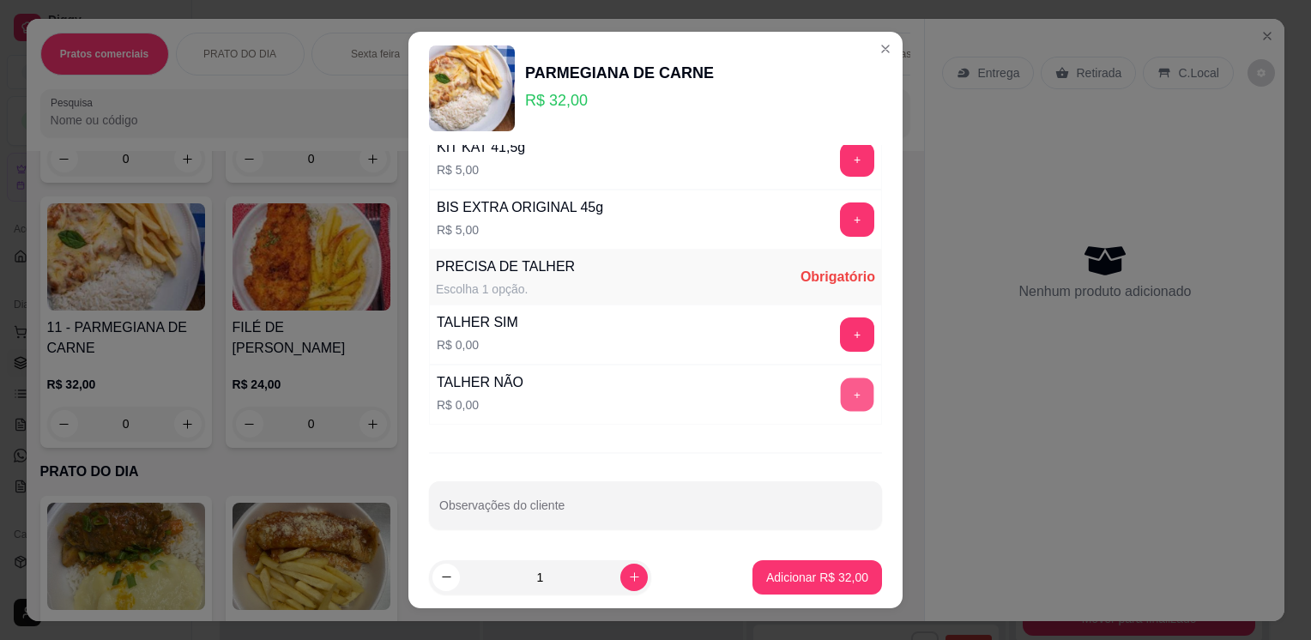
click at [841, 394] on button "+" at bounding box center [857, 395] width 33 height 33
click at [809, 576] on p "Adicionar R$ 32,00" at bounding box center [818, 577] width 100 height 16
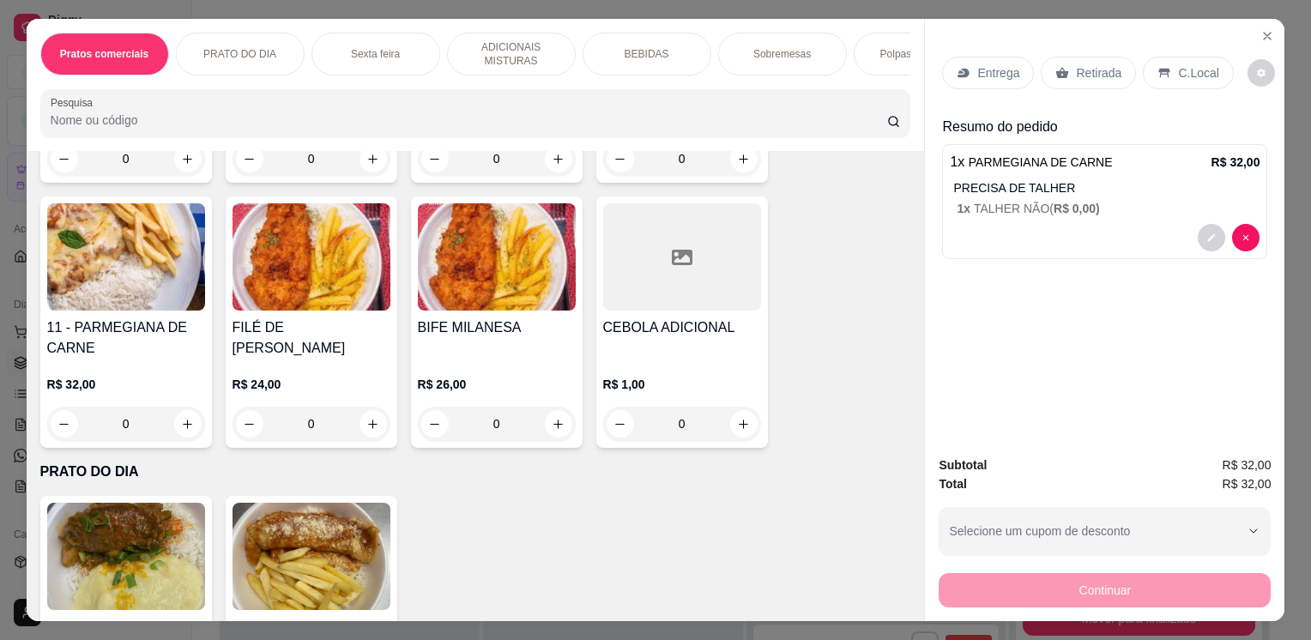
click at [986, 70] on p "Entrega" at bounding box center [999, 72] width 42 height 17
click at [978, 64] on p "Entrega" at bounding box center [999, 72] width 42 height 17
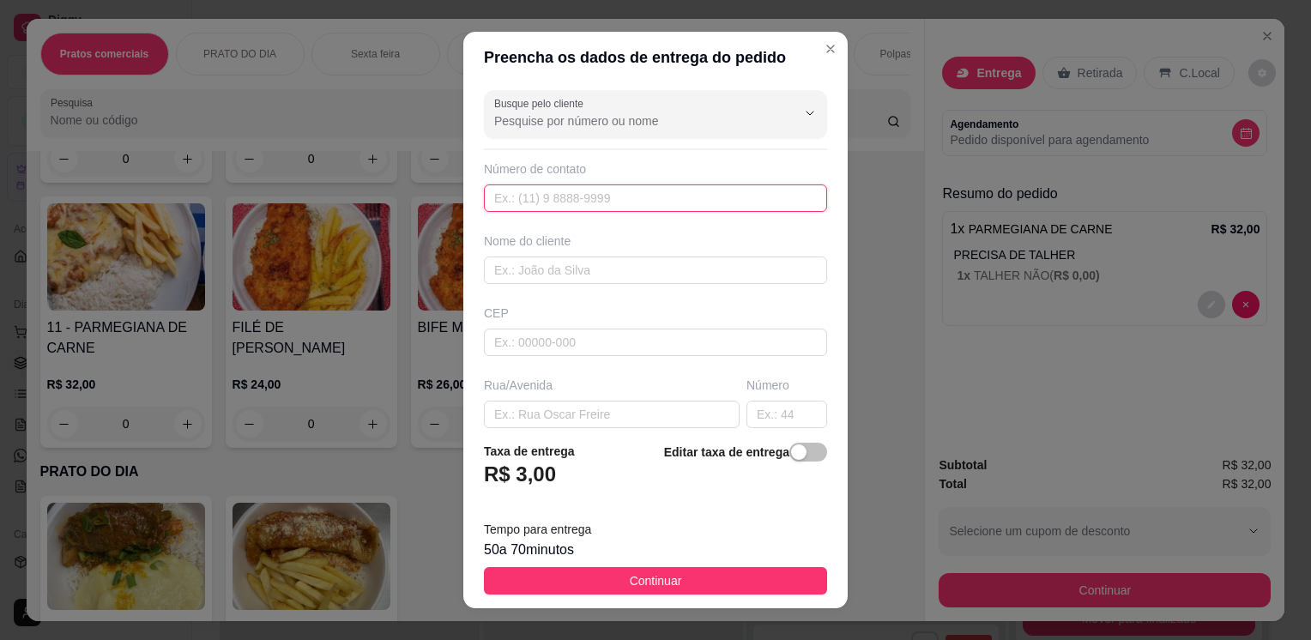
click at [556, 205] on input "text" at bounding box center [655, 198] width 343 height 27
type input "[PHONE_NUMBER]"
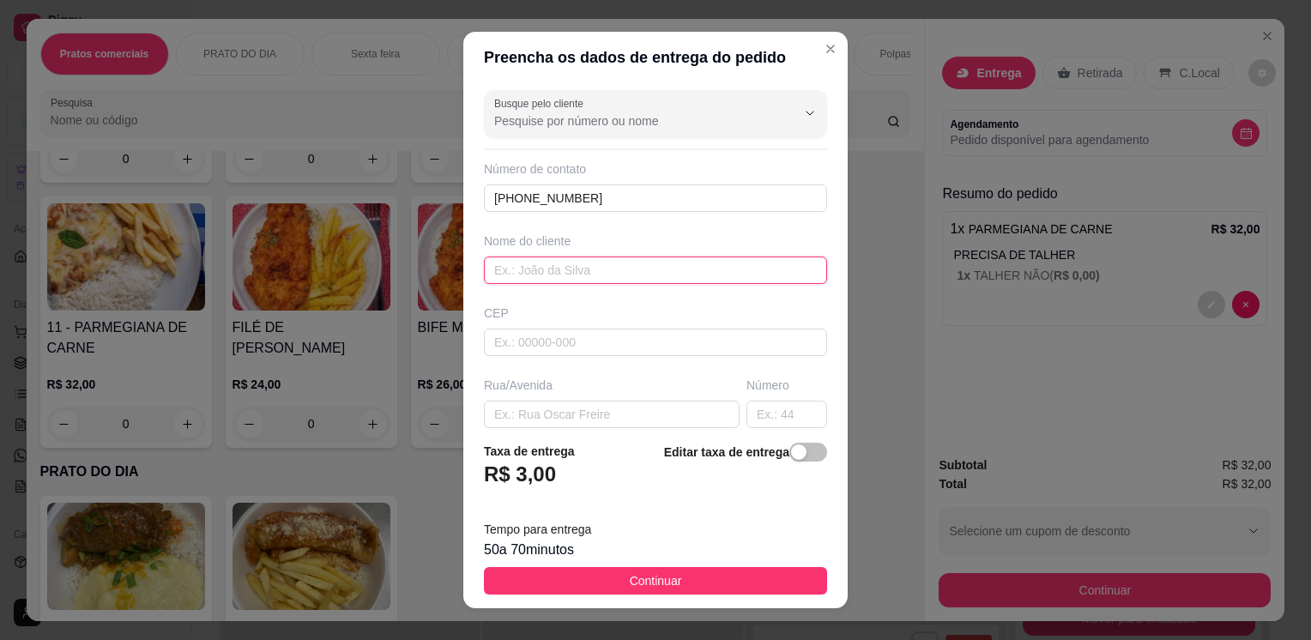
click at [533, 265] on input "text" at bounding box center [655, 270] width 343 height 27
type input "[PERSON_NAME]"
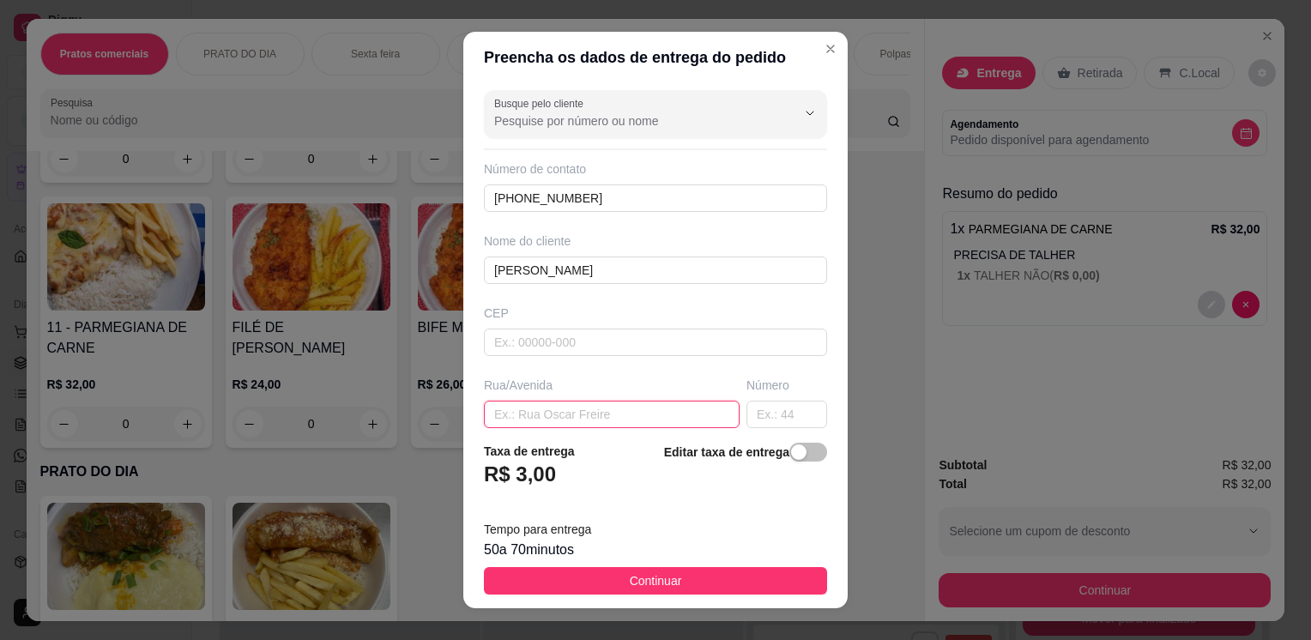
click at [587, 414] on input "text" at bounding box center [612, 414] width 256 height 27
type input "R"
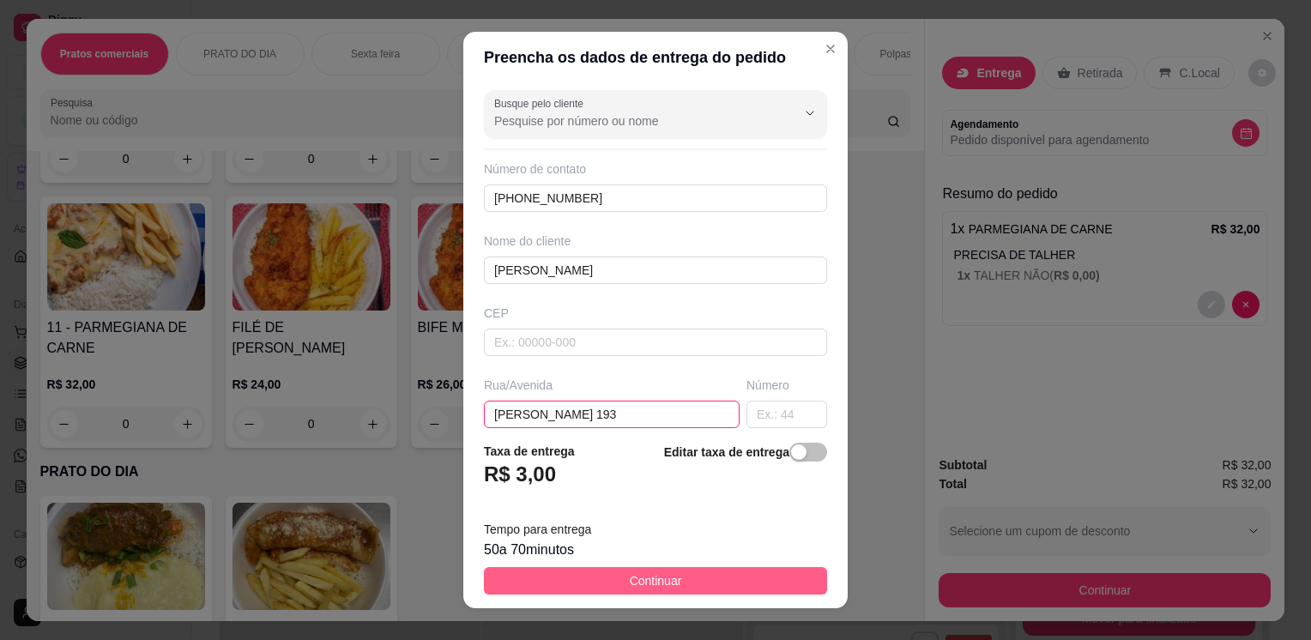
type input "[PERSON_NAME] 193"
click at [631, 576] on span "Continuar" at bounding box center [656, 581] width 52 height 19
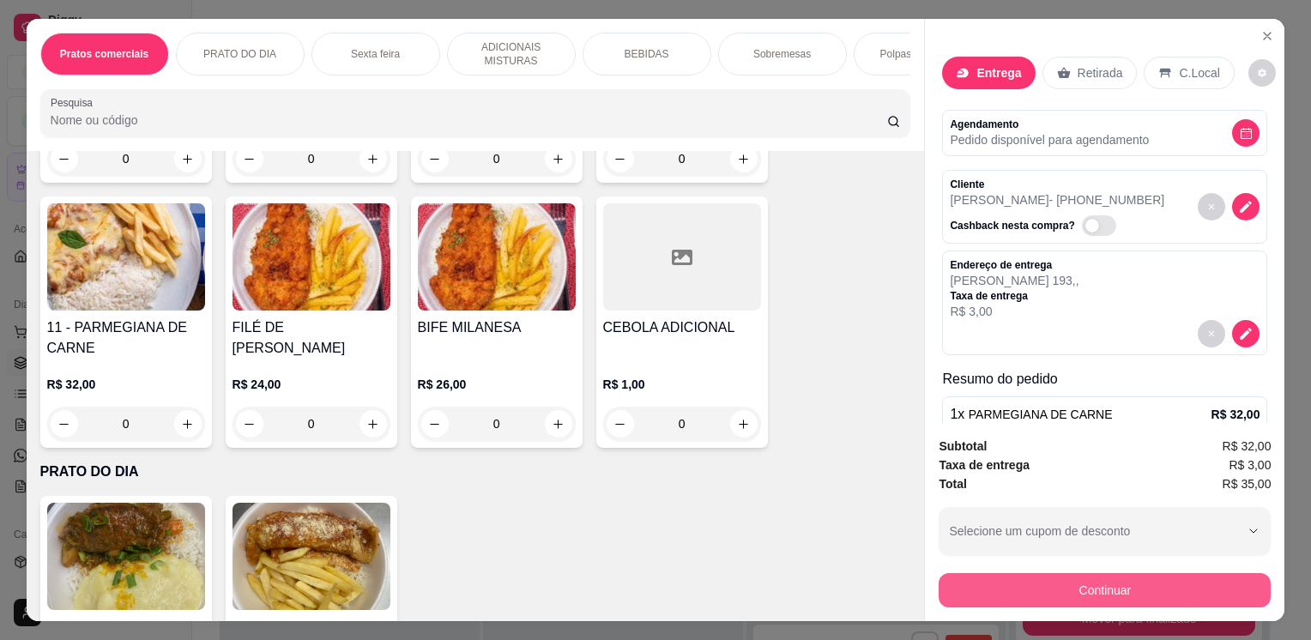
click at [1057, 587] on button "Continuar" at bounding box center [1105, 590] width 332 height 34
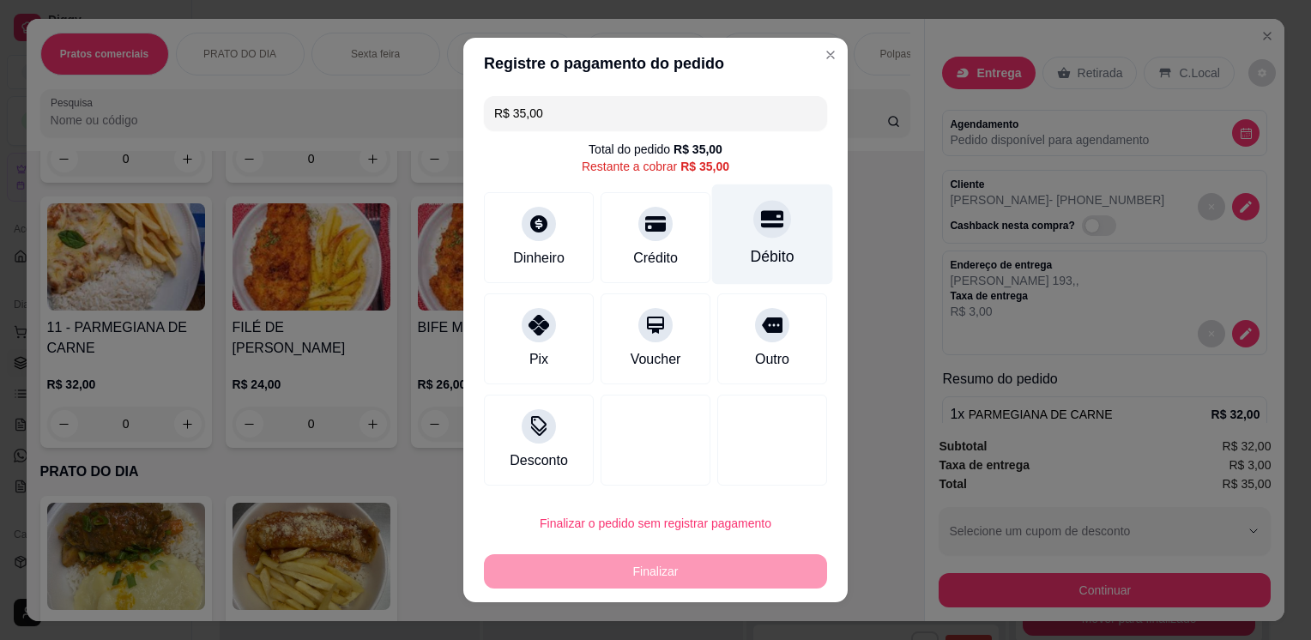
click at [754, 232] on div at bounding box center [773, 219] width 38 height 38
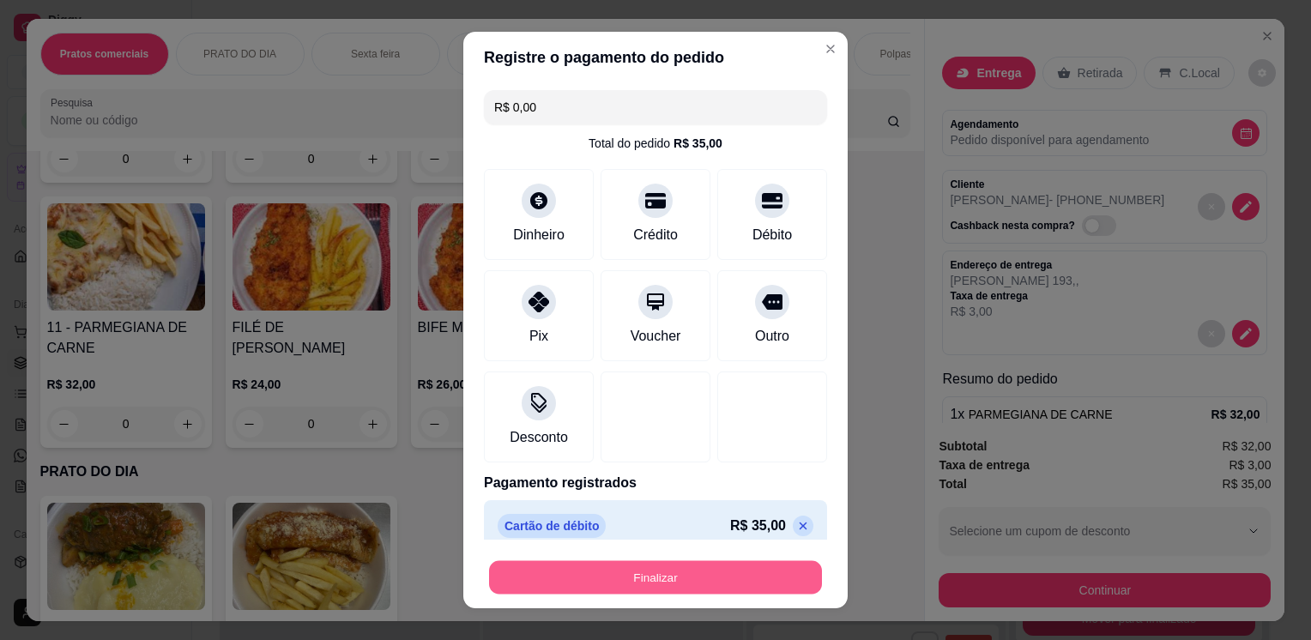
click at [711, 577] on button "Finalizar" at bounding box center [655, 576] width 333 height 33
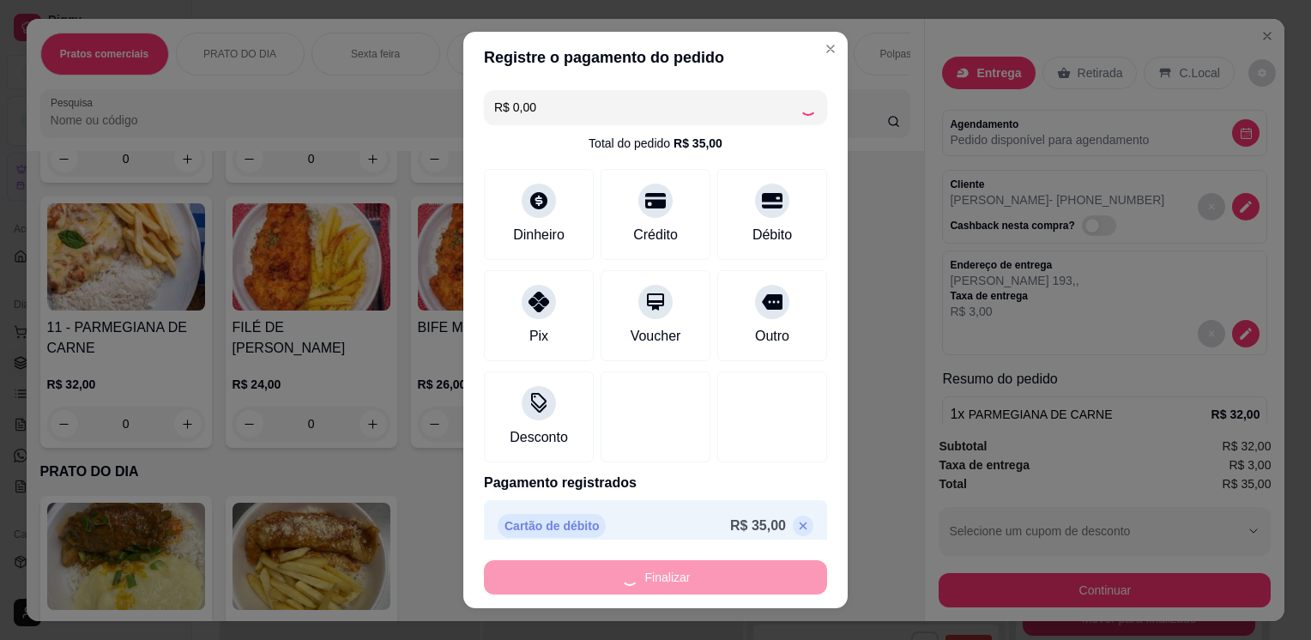
type input "-R$ 35,00"
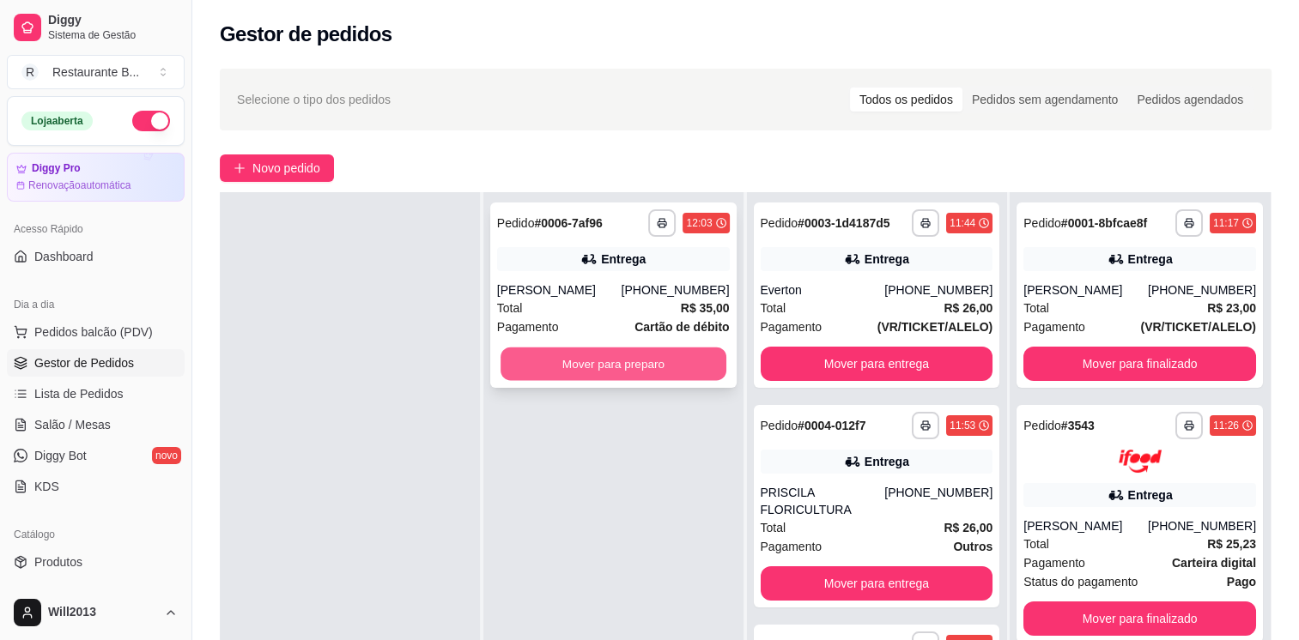
click at [568, 354] on button "Mover para preparo" at bounding box center [613, 364] width 226 height 33
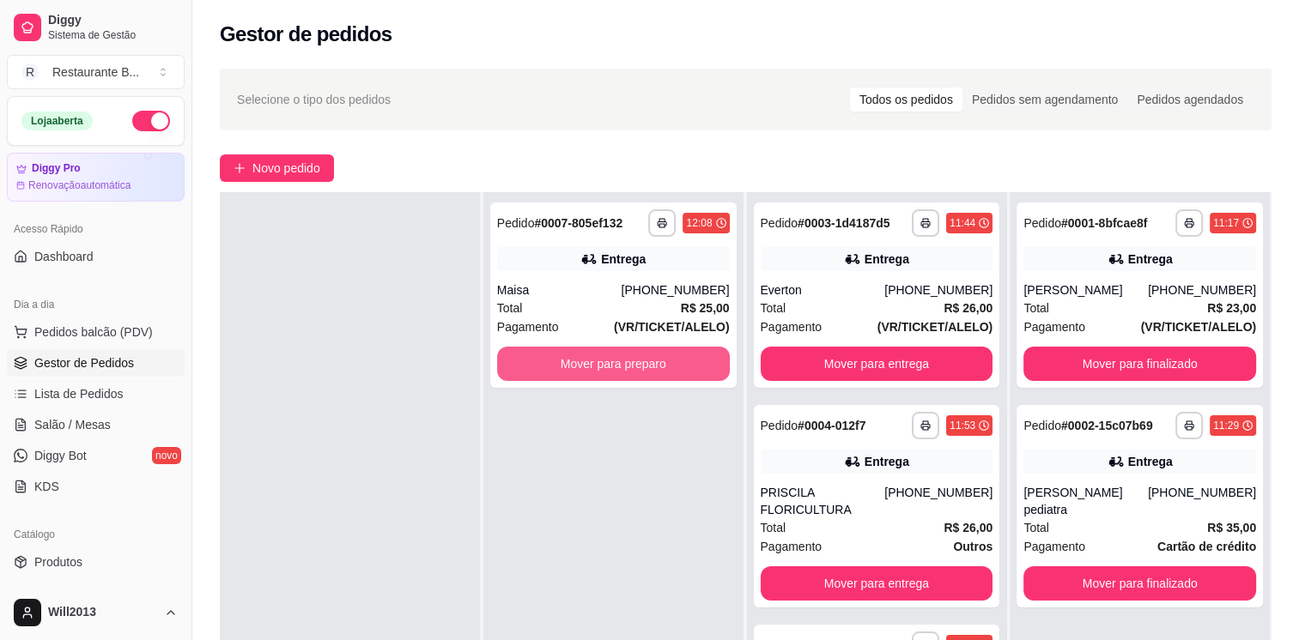
click at [568, 354] on button "Mover para preparo" at bounding box center [613, 364] width 233 height 34
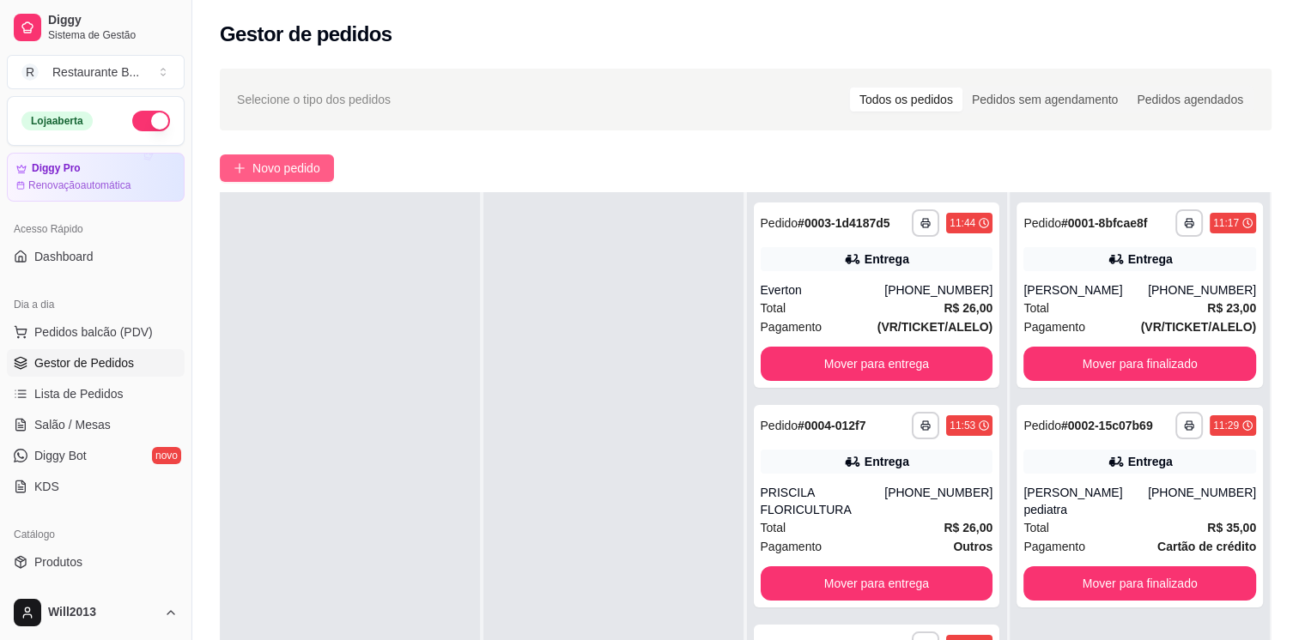
click at [285, 170] on span "Novo pedido" at bounding box center [286, 168] width 68 height 19
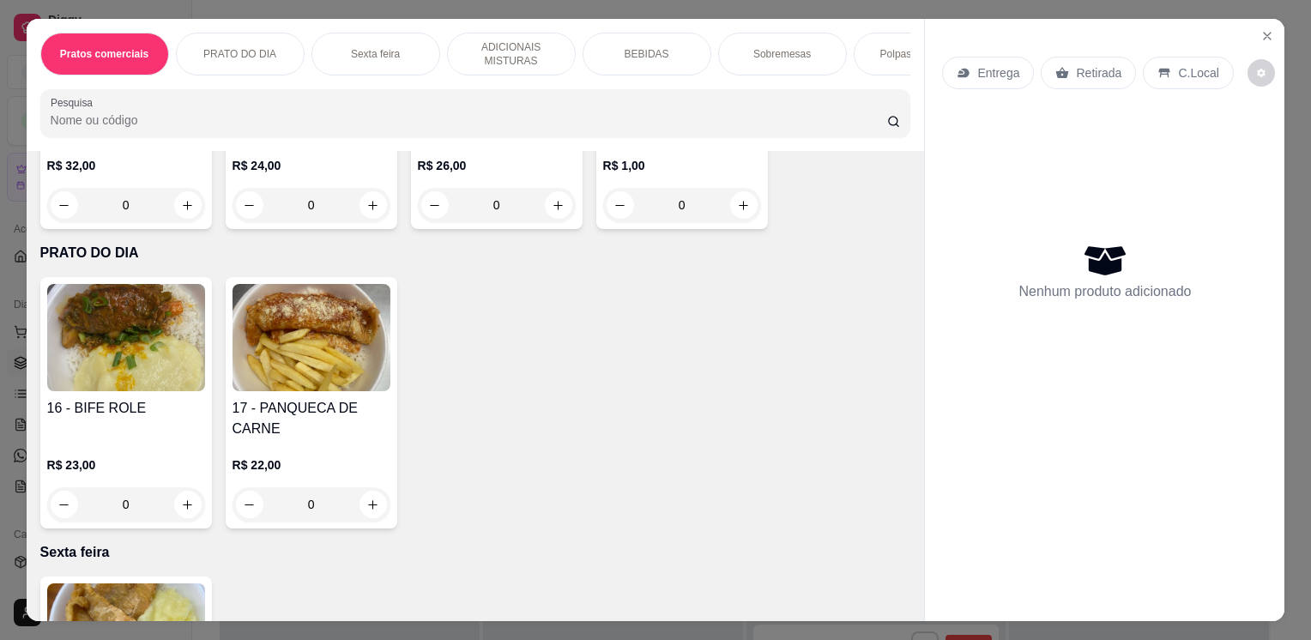
scroll to position [820, 0]
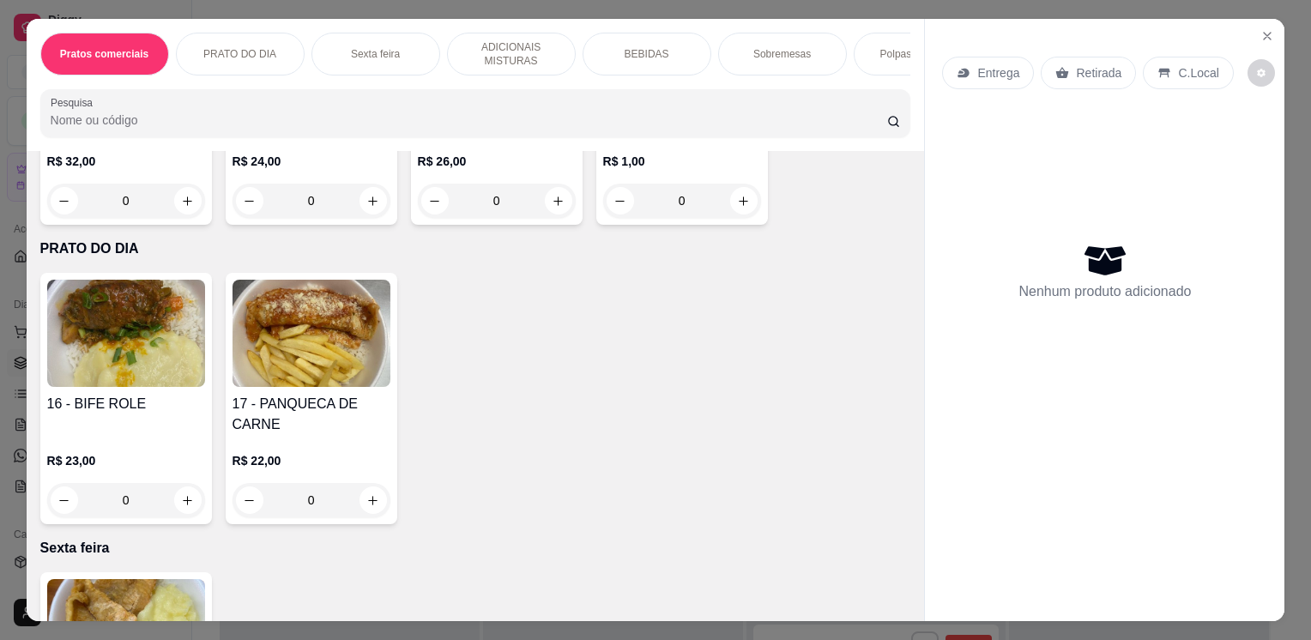
click at [365, 505] on div "0" at bounding box center [312, 500] width 158 height 34
click at [175, 508] on div "0" at bounding box center [126, 500] width 158 height 34
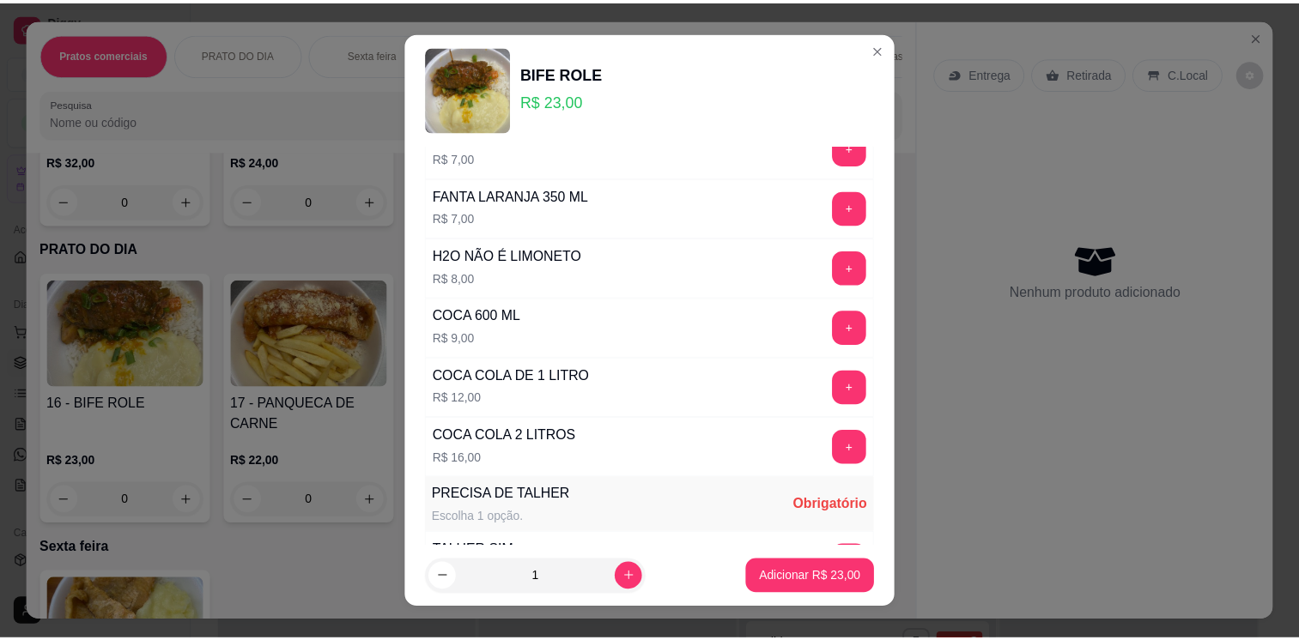
scroll to position [736, 0]
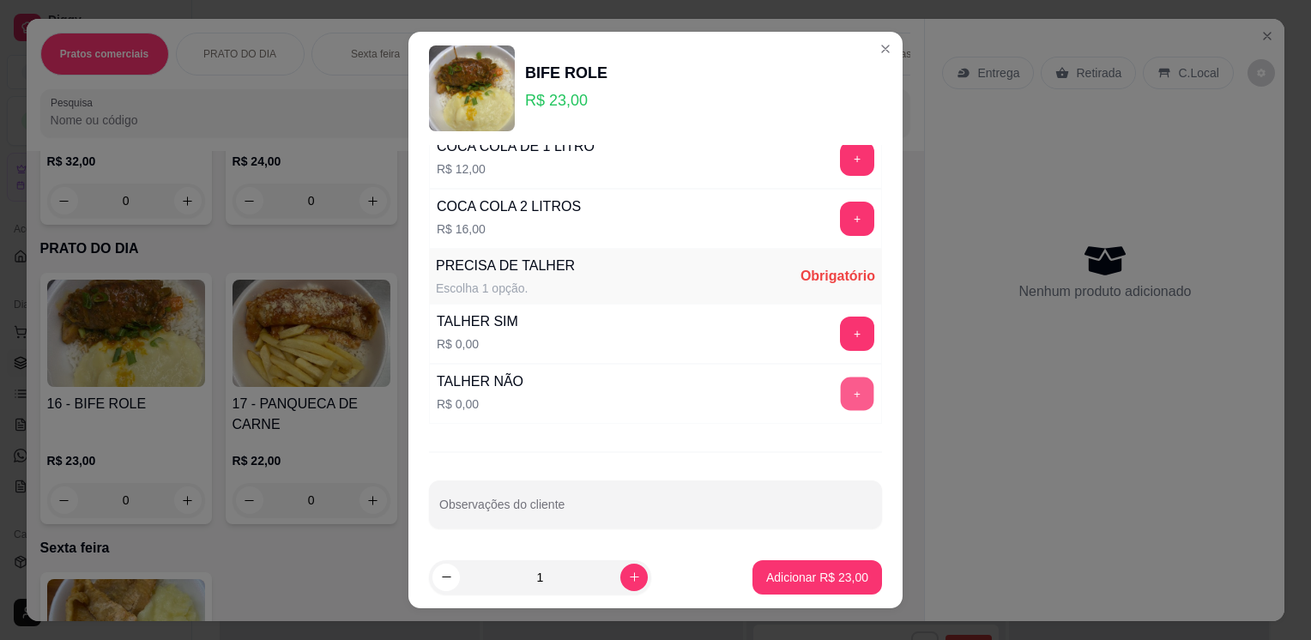
click at [841, 389] on button "+" at bounding box center [857, 394] width 33 height 33
click at [792, 579] on p "Adicionar R$ 23,00" at bounding box center [818, 577] width 100 height 16
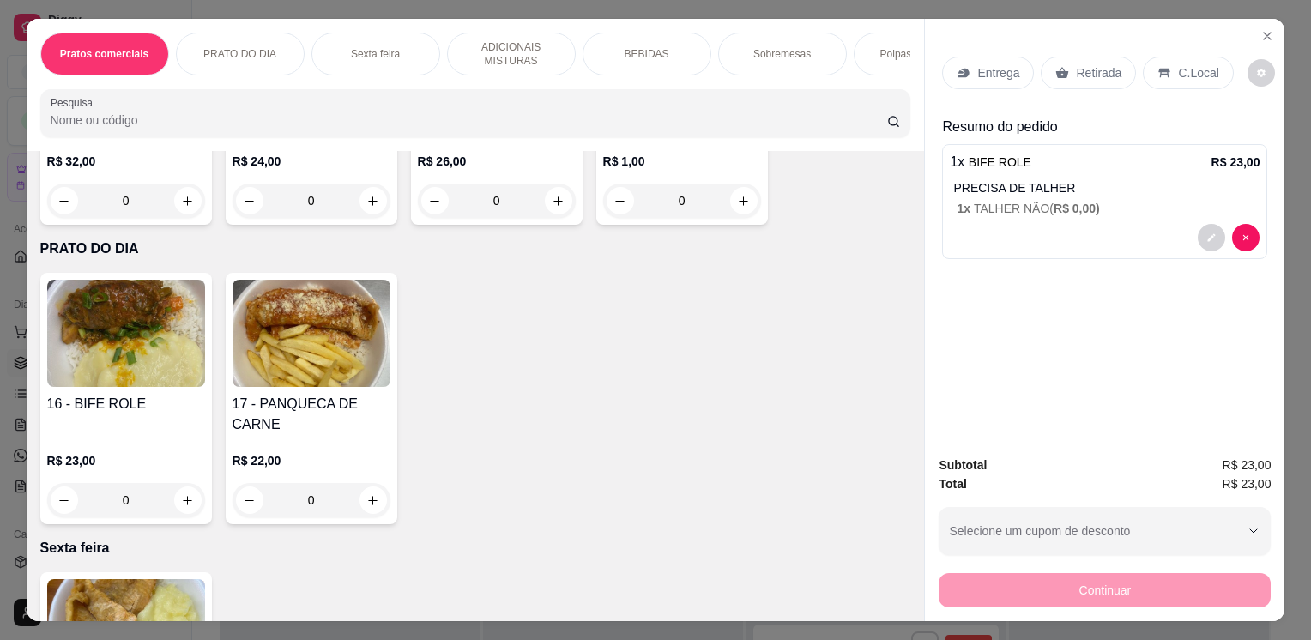
click at [981, 57] on div "Entrega" at bounding box center [988, 73] width 92 height 33
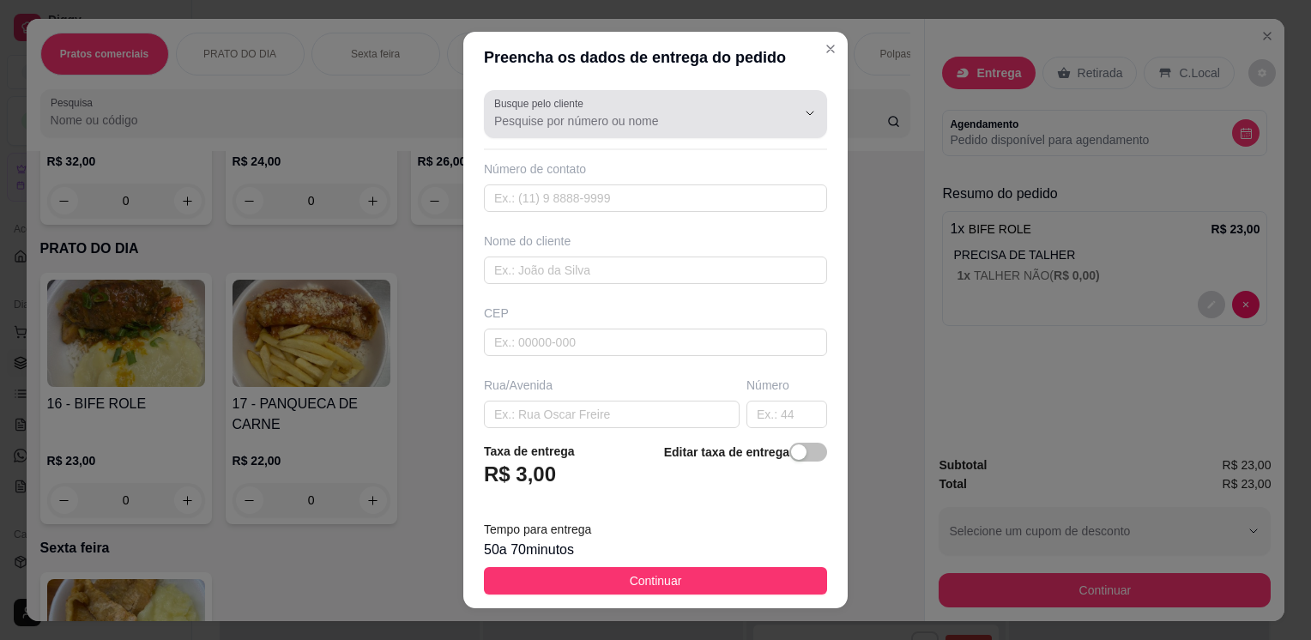
click at [590, 130] on div at bounding box center [655, 114] width 323 height 34
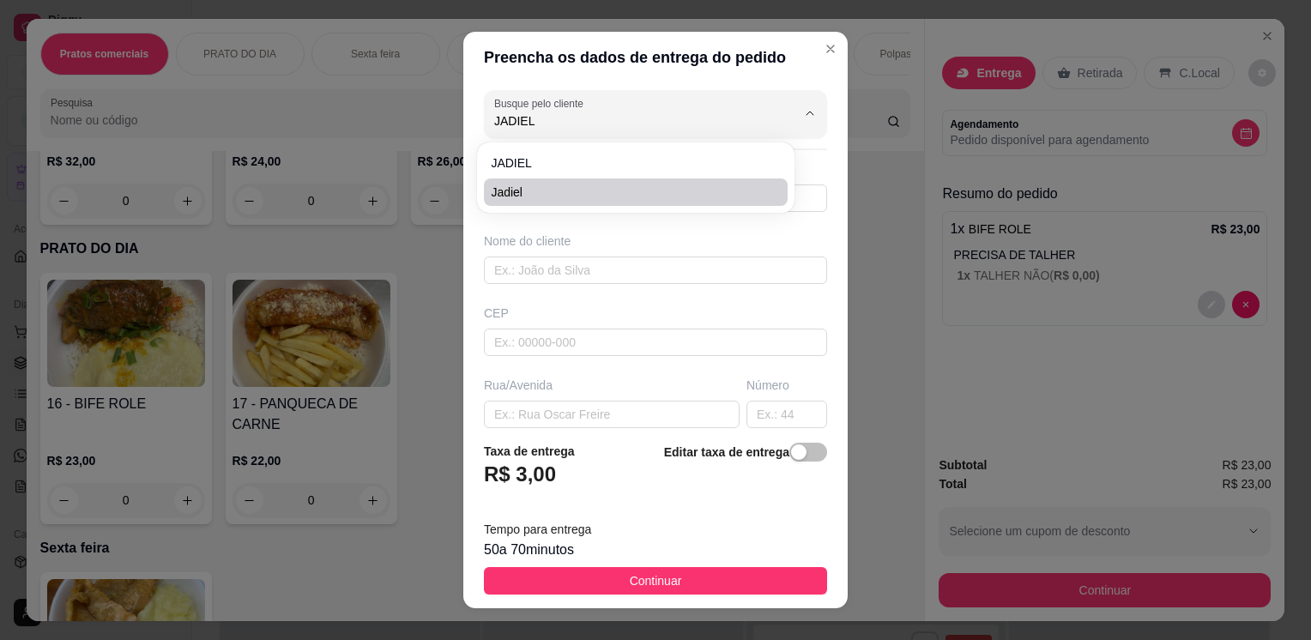
click at [572, 193] on span "Jadiel" at bounding box center [627, 192] width 273 height 17
type input "Jadiel"
type input "11959327588"
type input "Jadiel"
type input "[GEOGRAPHIC_DATA] 220"
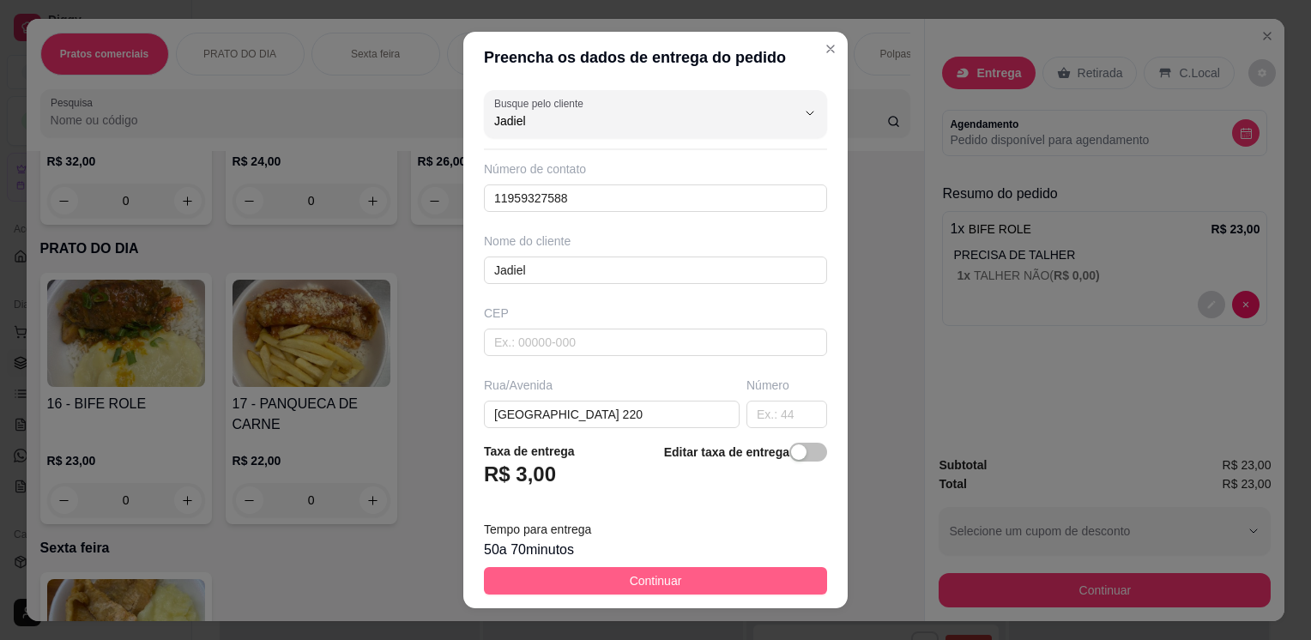
type input "Jadiel"
click at [697, 572] on button "Continuar" at bounding box center [655, 580] width 343 height 27
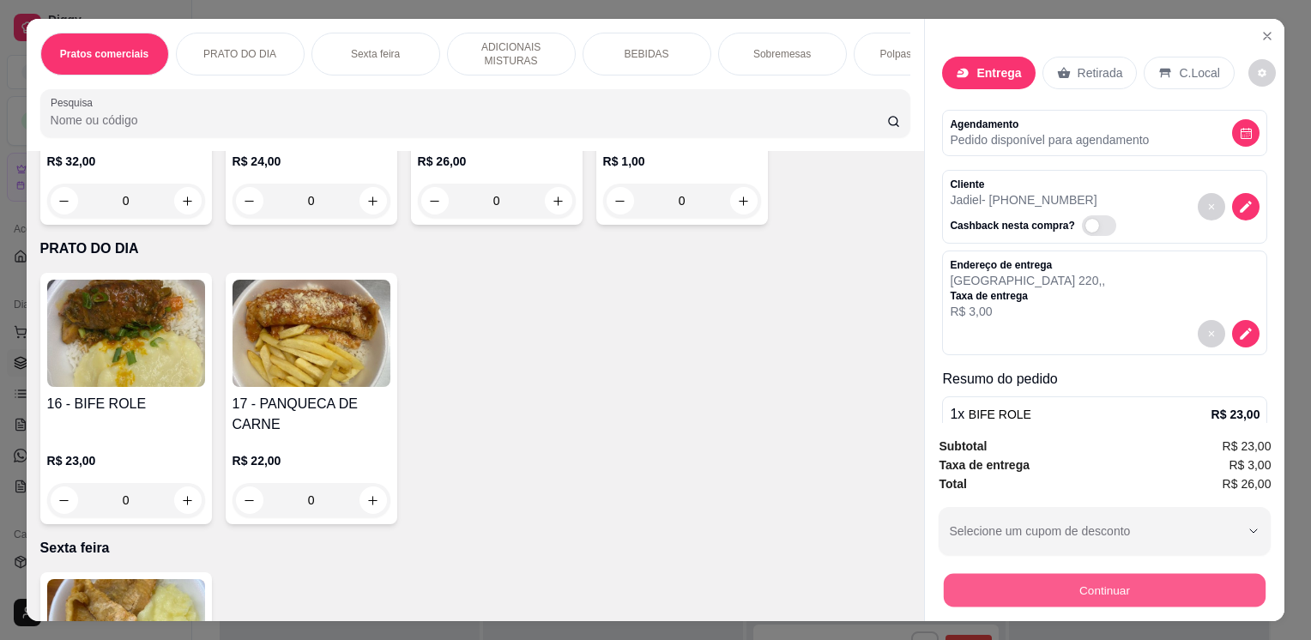
click at [1029, 597] on button "Continuar" at bounding box center [1105, 589] width 322 height 33
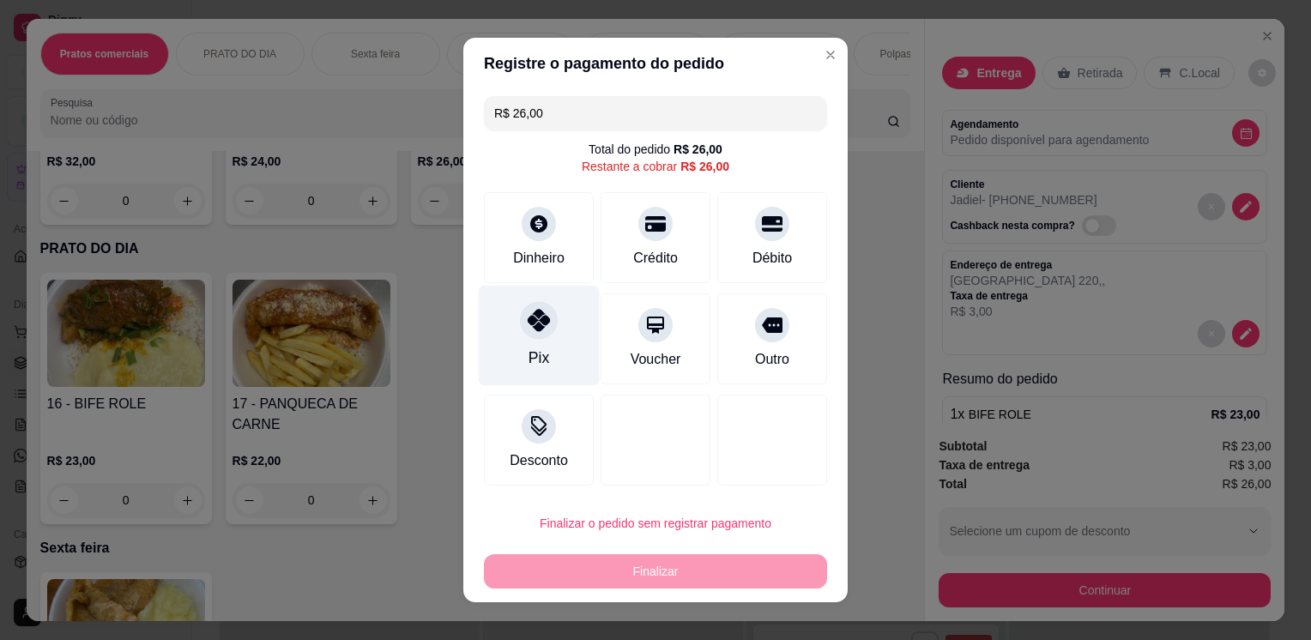
click at [529, 347] on div "Pix" at bounding box center [539, 358] width 21 height 22
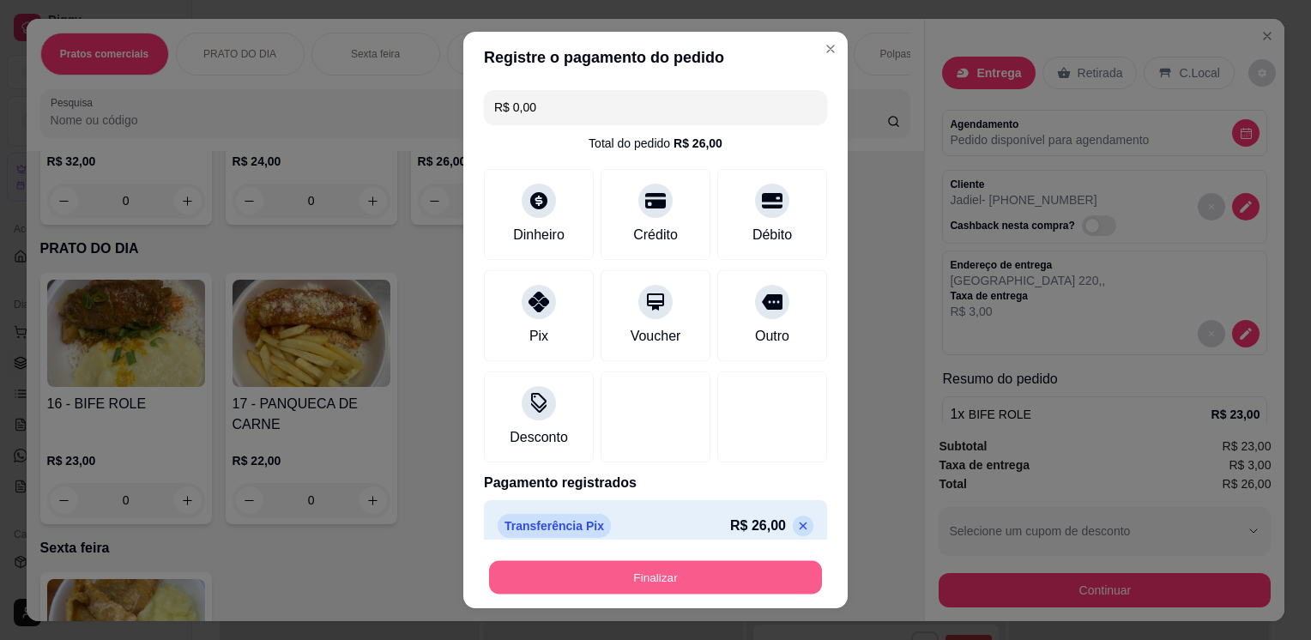
click at [780, 572] on button "Finalizar" at bounding box center [655, 576] width 333 height 33
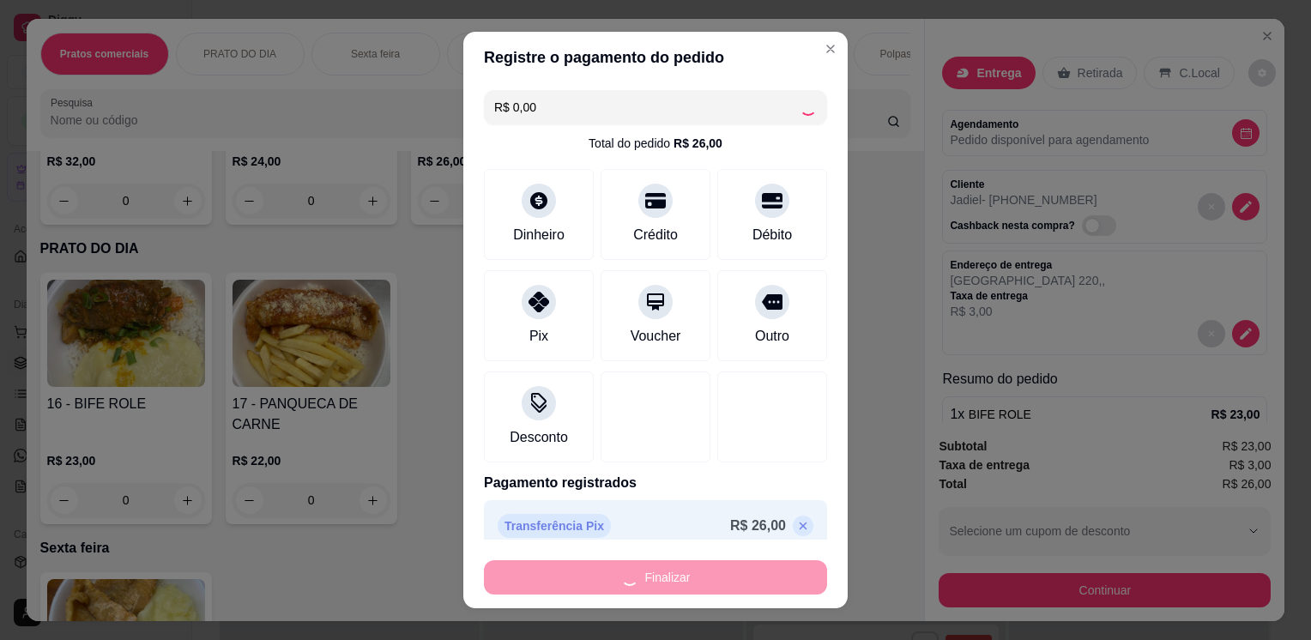
type input "-R$ 26,00"
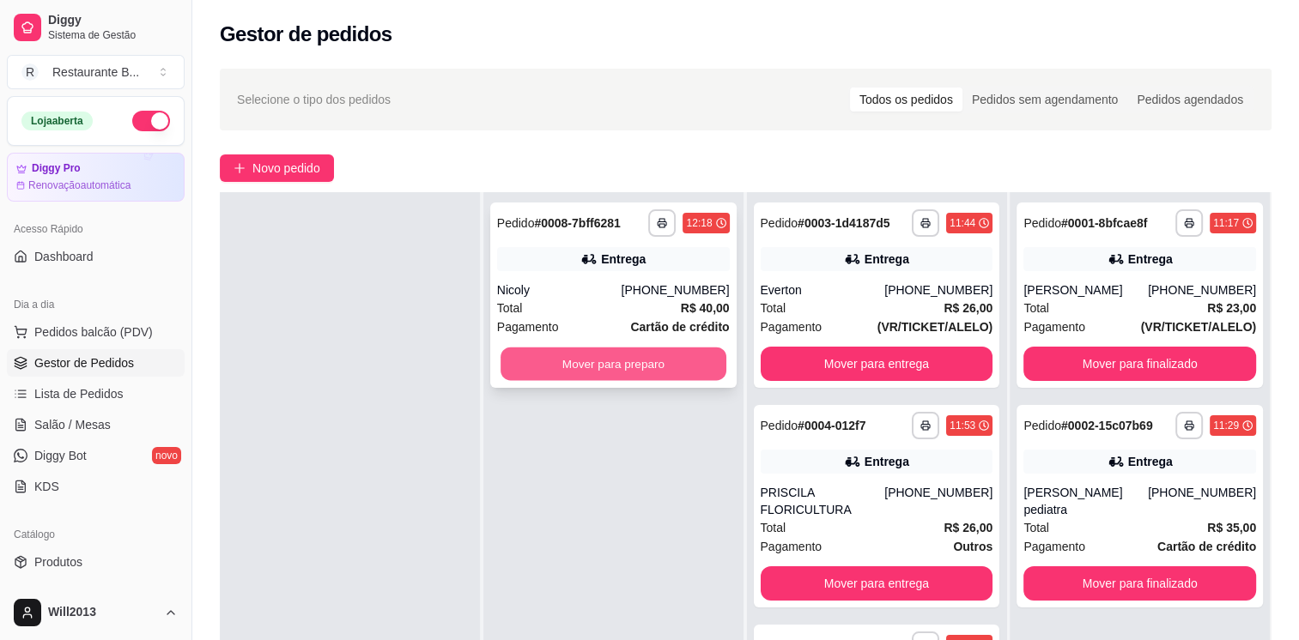
click at [620, 364] on button "Mover para preparo" at bounding box center [613, 364] width 226 height 33
click at [570, 361] on button "Mover para preparo" at bounding box center [613, 364] width 226 height 33
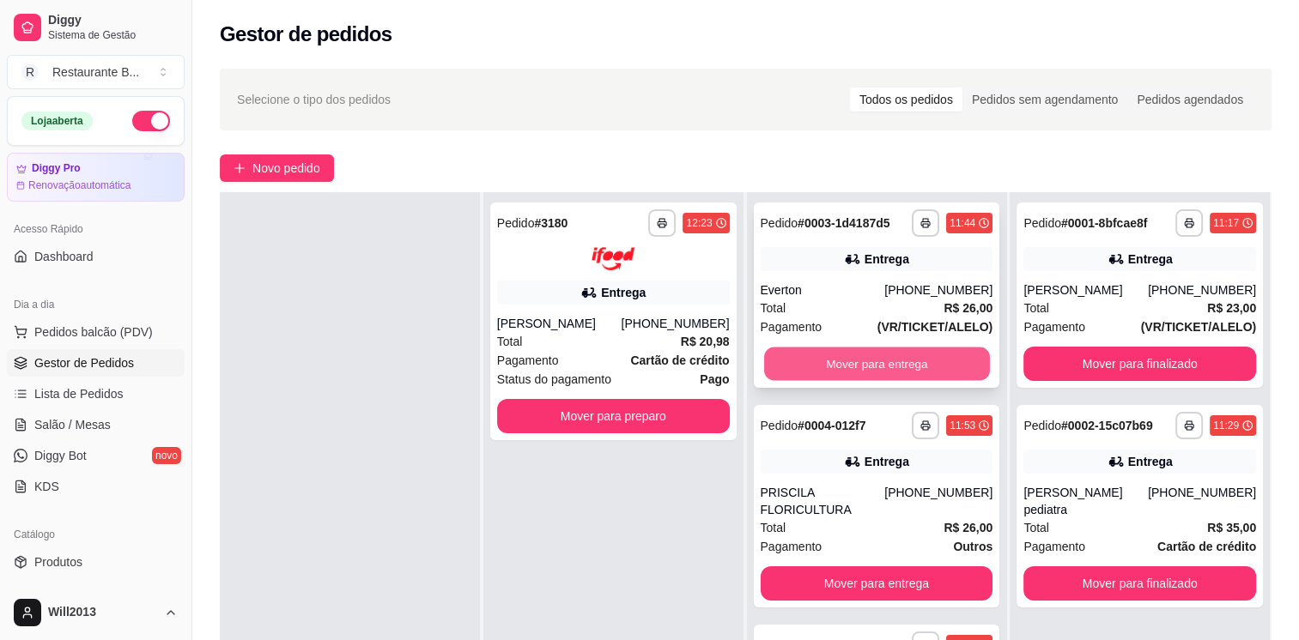
click at [862, 373] on button "Mover para entrega" at bounding box center [877, 364] width 226 height 33
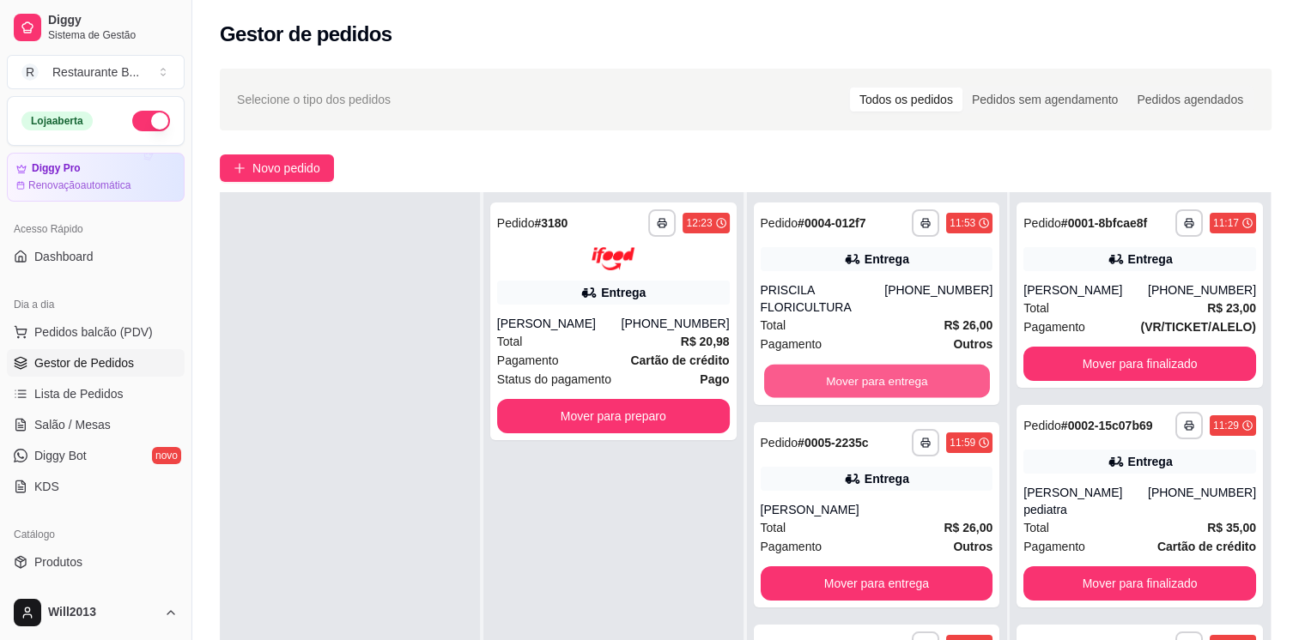
click at [862, 373] on button "Mover para entrega" at bounding box center [877, 381] width 226 height 33
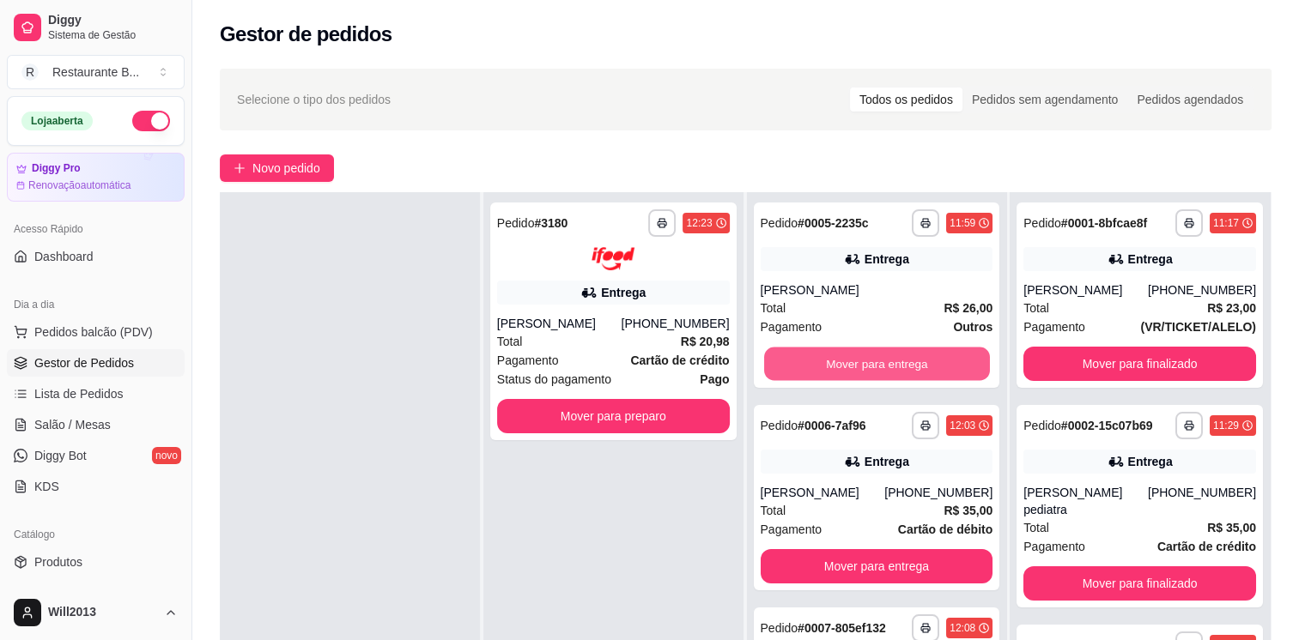
click at [862, 373] on button "Mover para entrega" at bounding box center [877, 364] width 226 height 33
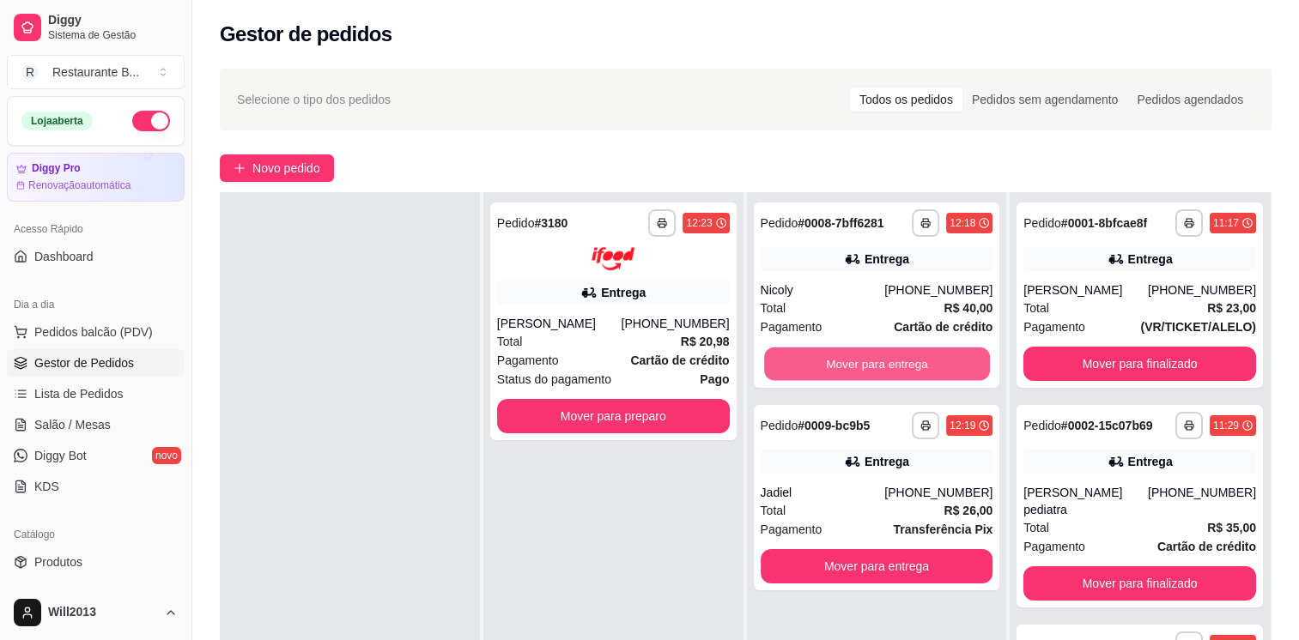
click at [862, 373] on button "Mover para entrega" at bounding box center [877, 364] width 226 height 33
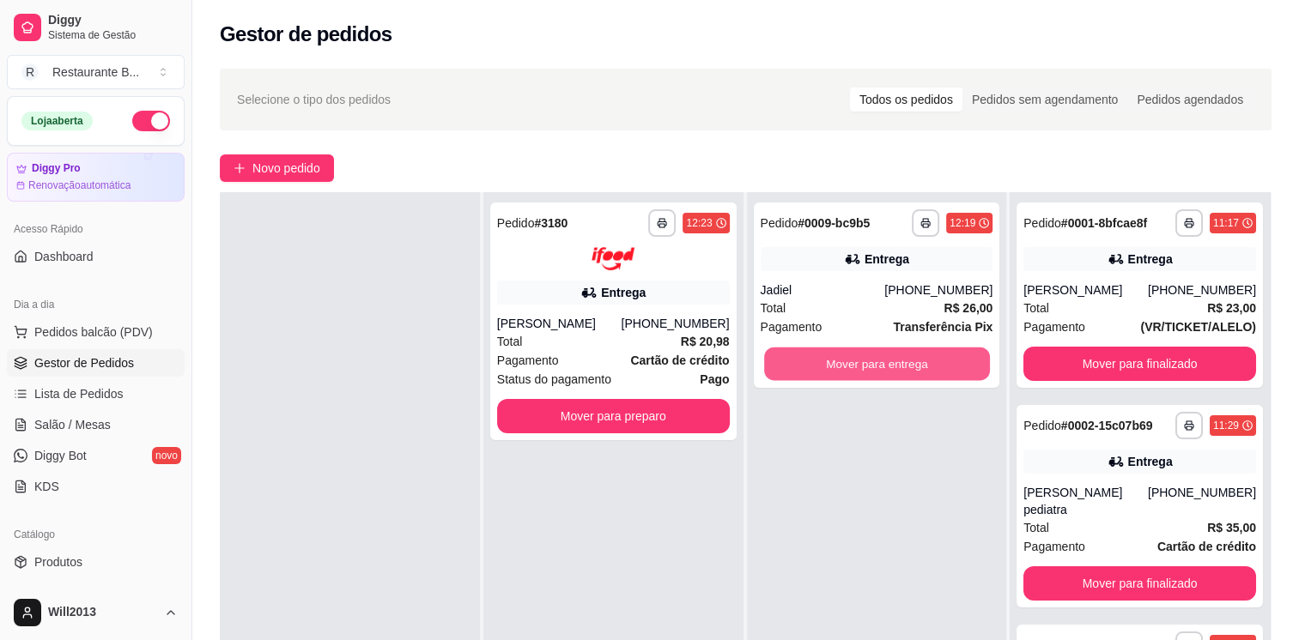
click at [862, 373] on button "Mover para entrega" at bounding box center [877, 364] width 226 height 33
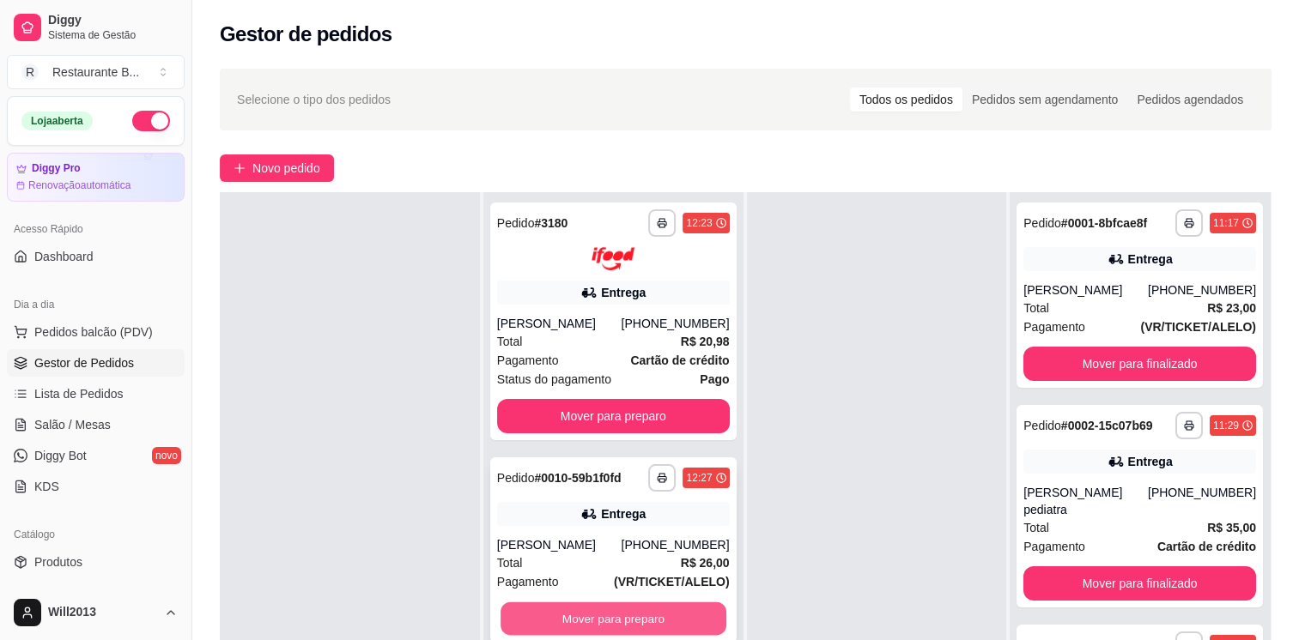
click at [627, 621] on button "Mover para preparo" at bounding box center [613, 618] width 226 height 33
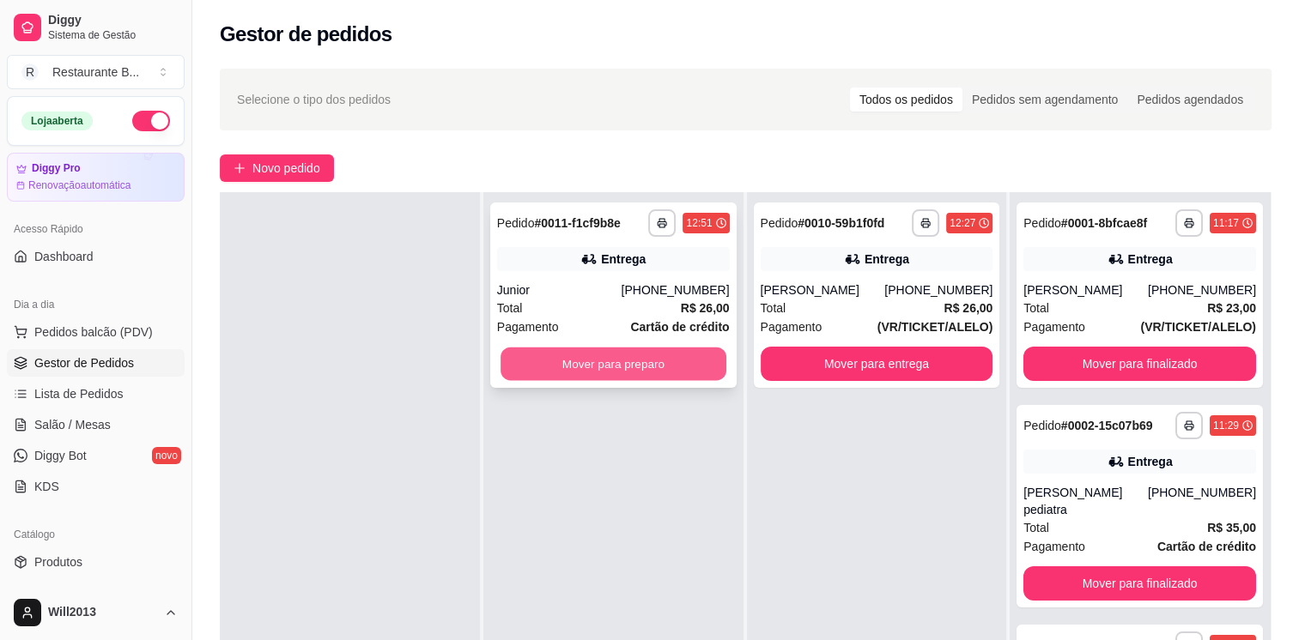
click at [616, 354] on button "Mover para preparo" at bounding box center [613, 364] width 226 height 33
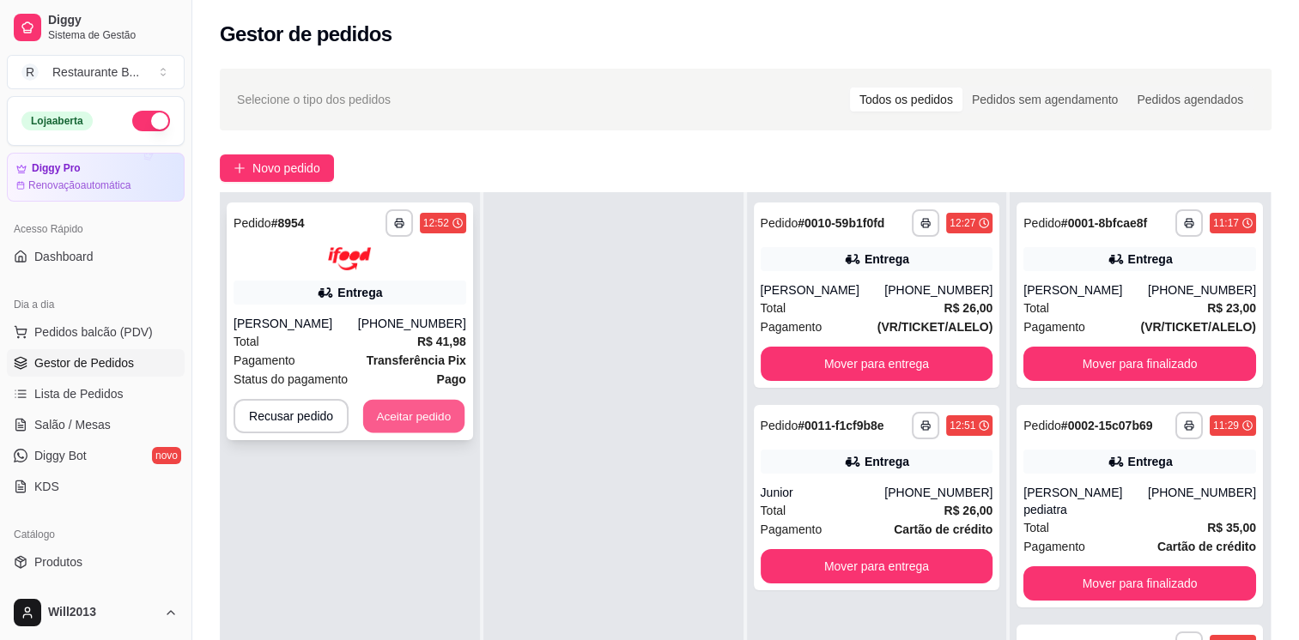
click at [395, 417] on button "Aceitar pedido" at bounding box center [413, 415] width 101 height 33
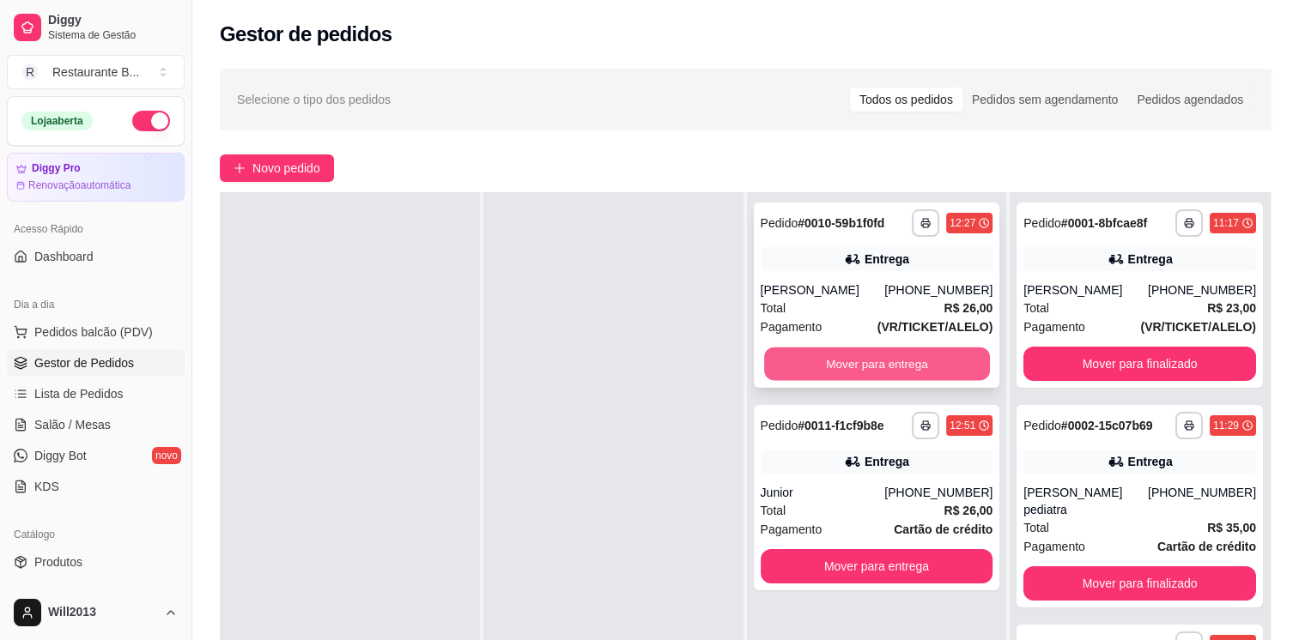
click at [905, 360] on button "Mover para entrega" at bounding box center [877, 364] width 226 height 33
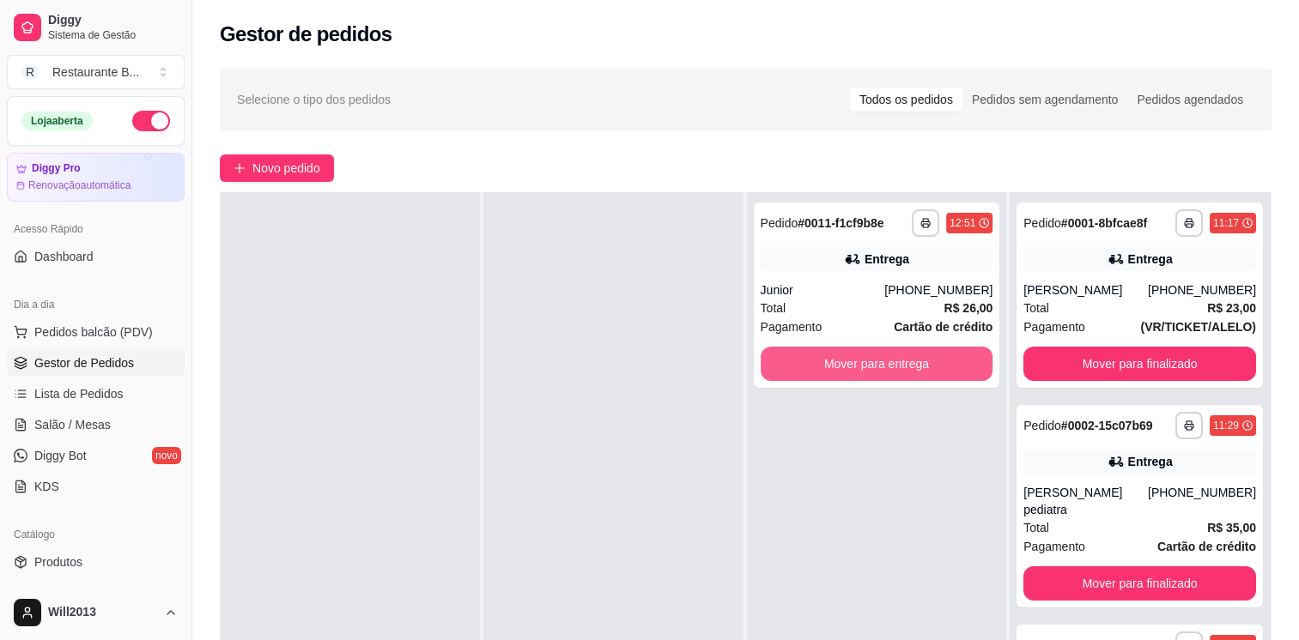
click at [905, 360] on button "Mover para entrega" at bounding box center [876, 364] width 233 height 34
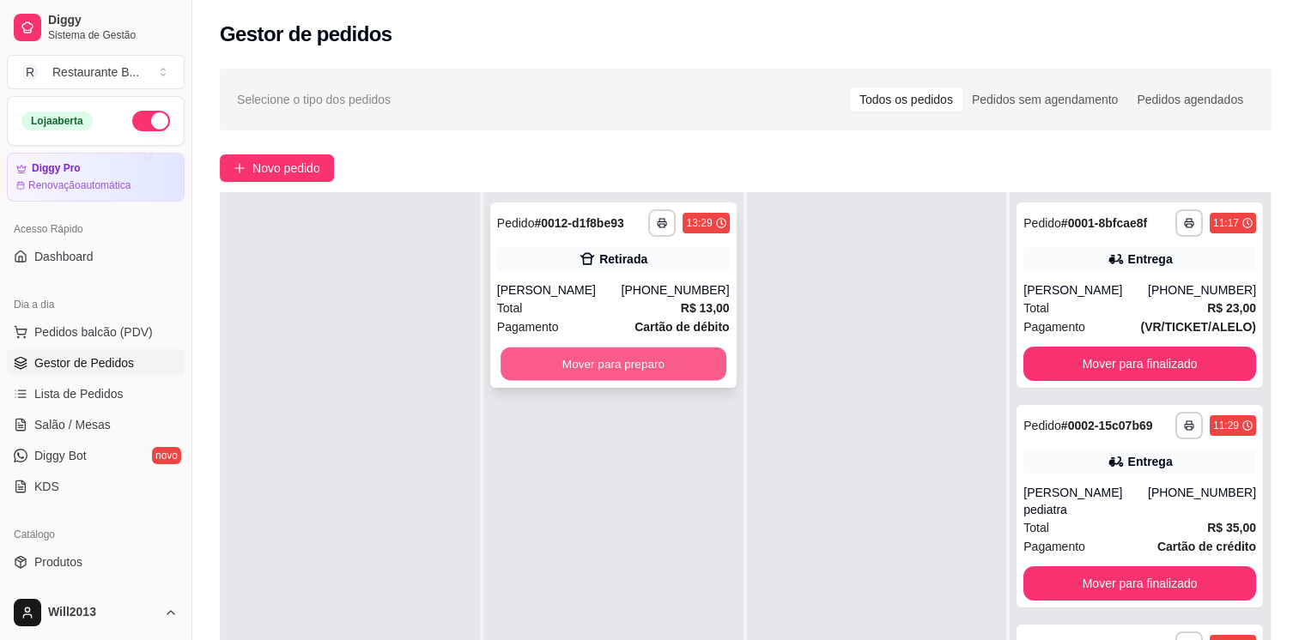
click at [671, 359] on button "Mover para preparo" at bounding box center [613, 364] width 226 height 33
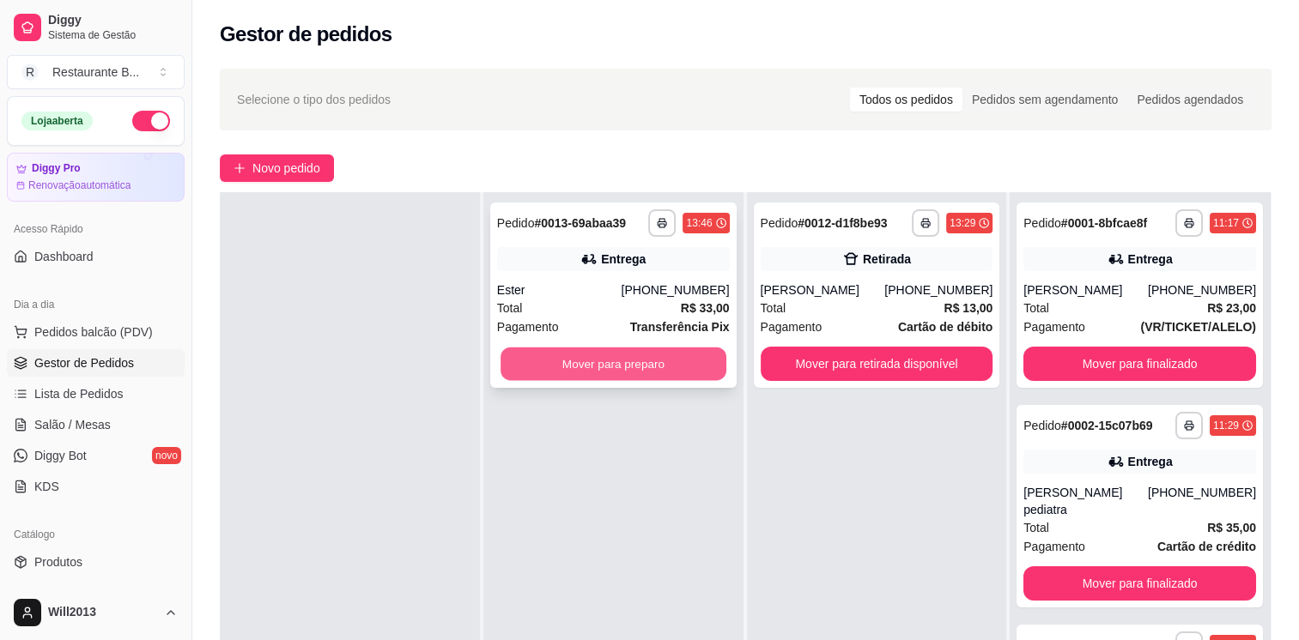
click at [632, 379] on button "Mover para preparo" at bounding box center [613, 364] width 226 height 33
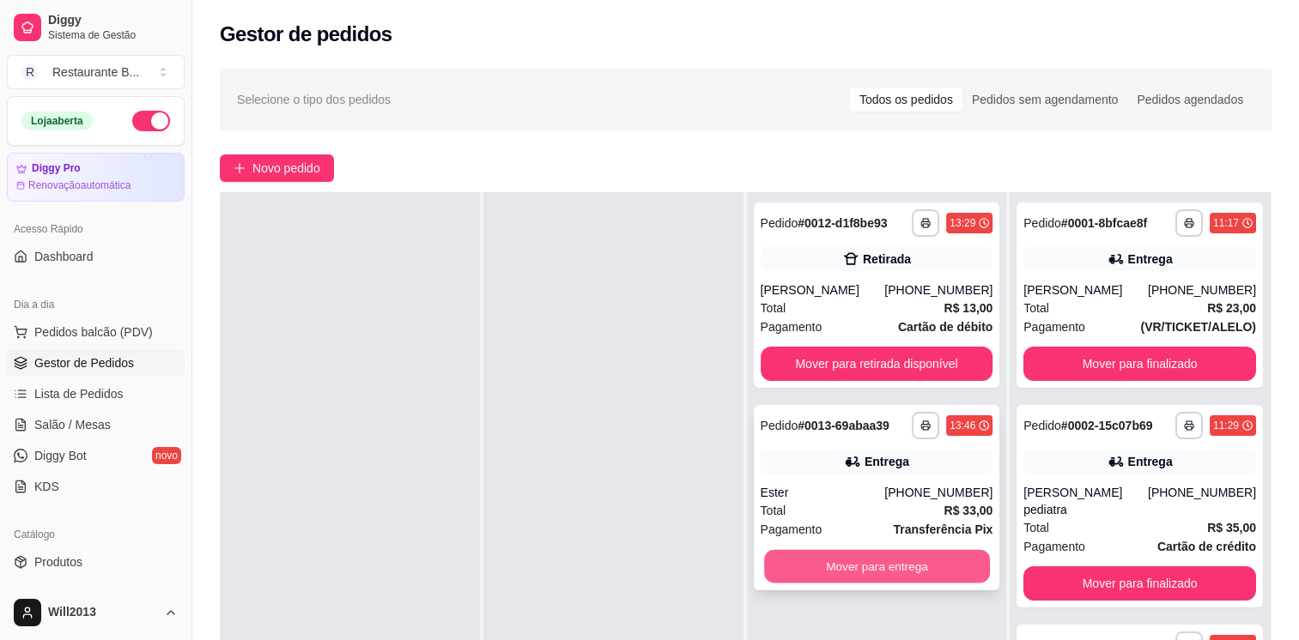
click at [869, 564] on button "Mover para entrega" at bounding box center [877, 566] width 226 height 33
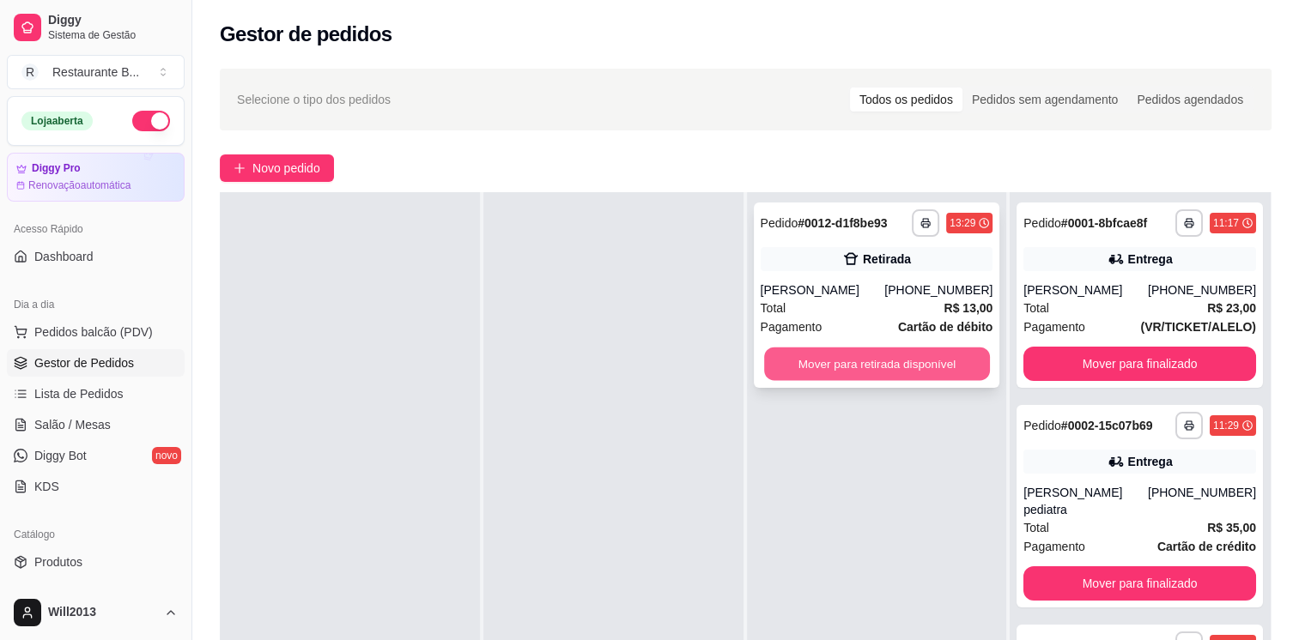
click at [923, 363] on button "Mover para retirada disponível" at bounding box center [877, 364] width 226 height 33
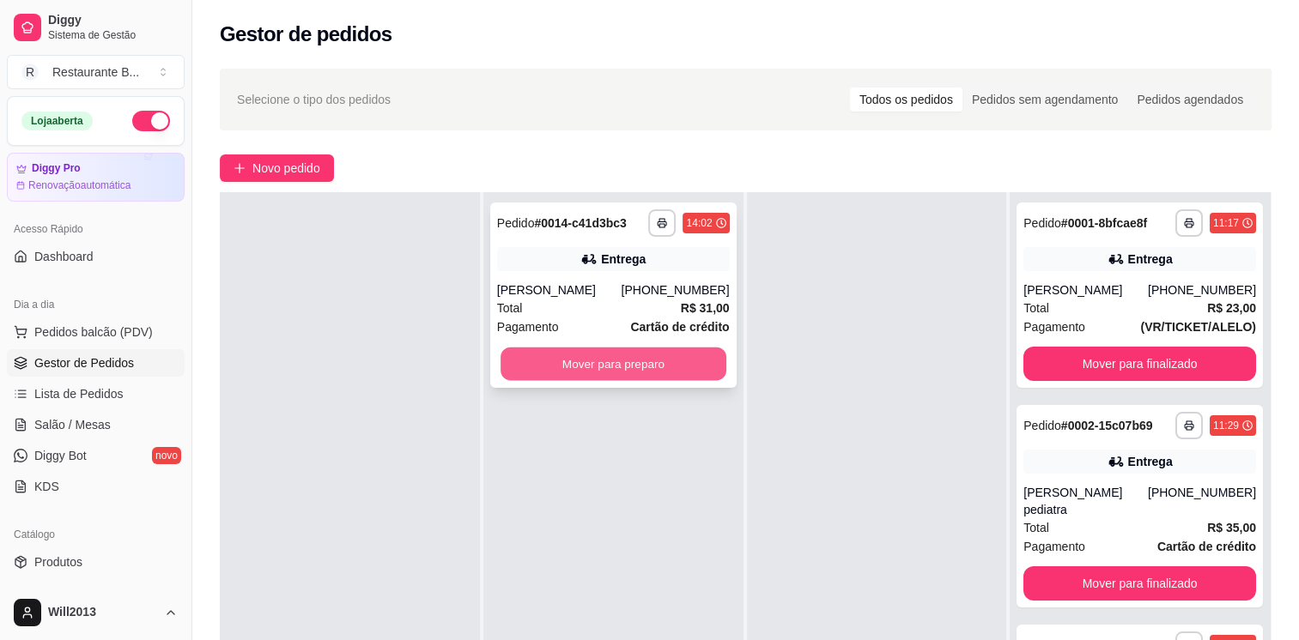
click at [604, 372] on button "Mover para preparo" at bounding box center [613, 364] width 226 height 33
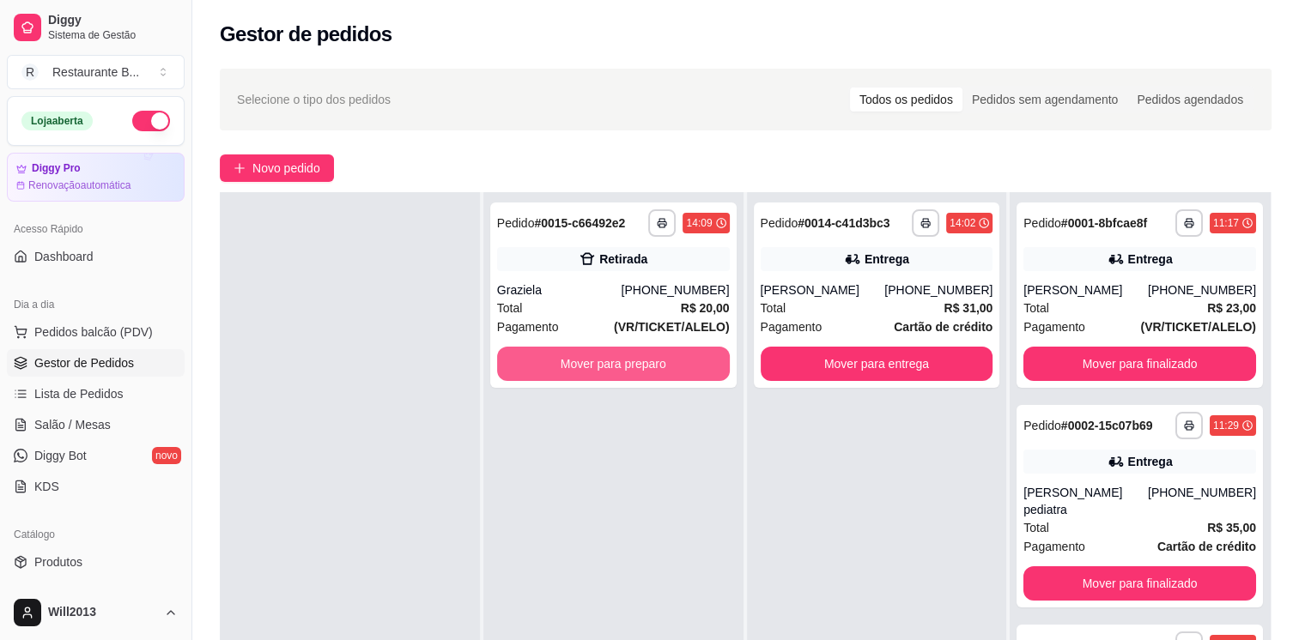
click at [604, 372] on button "Mover para preparo" at bounding box center [613, 364] width 233 height 34
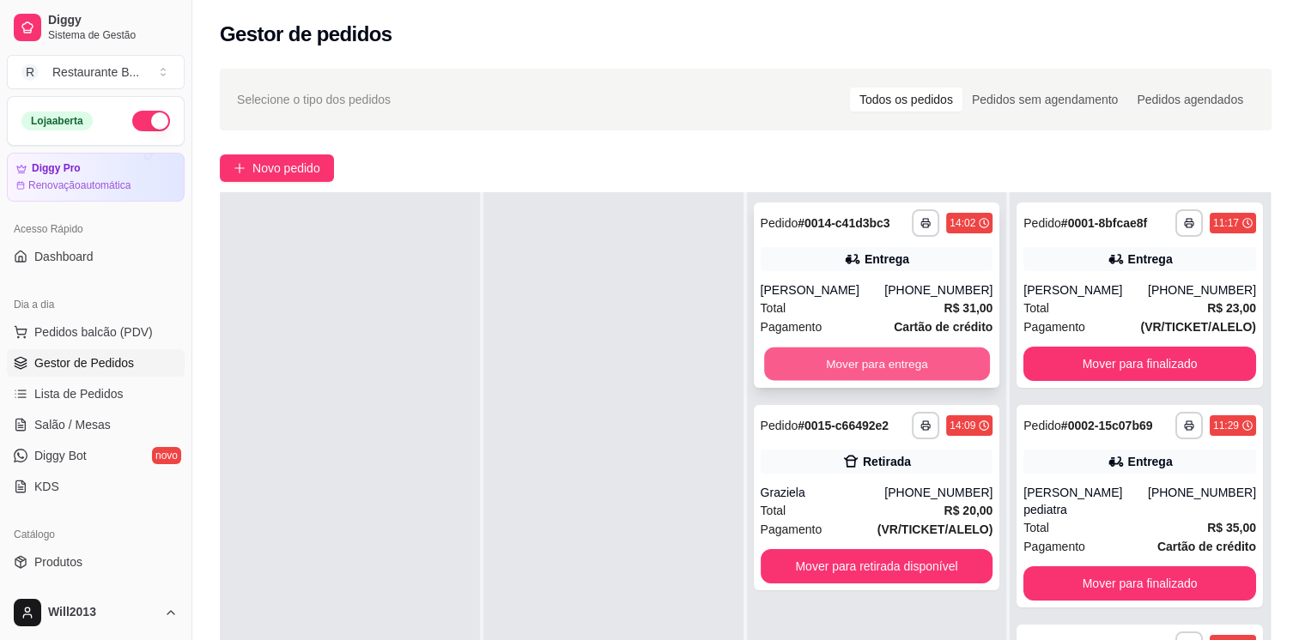
click at [861, 354] on button "Mover para entrega" at bounding box center [877, 364] width 226 height 33
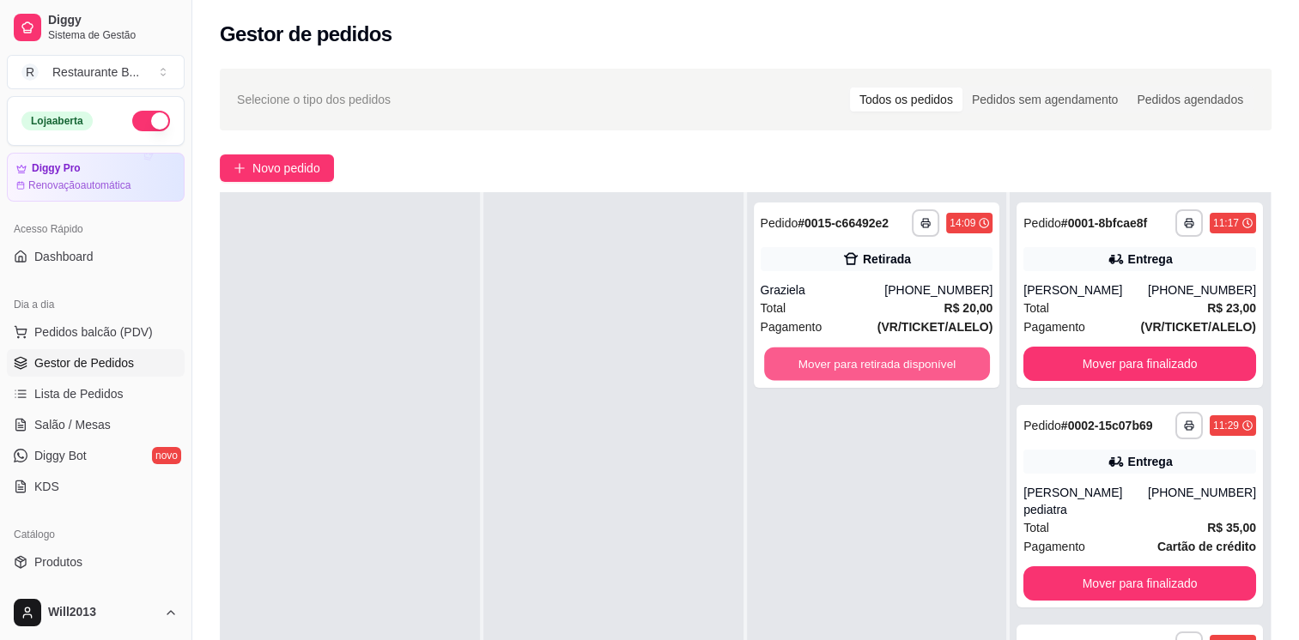
click at [861, 354] on button "Mover para retirada disponível" at bounding box center [877, 364] width 226 height 33
